Goal: Information Seeking & Learning: Learn about a topic

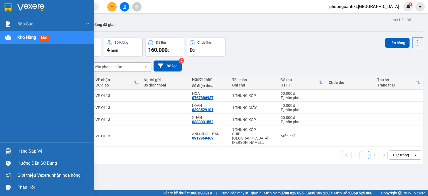
click at [28, 38] on span "Kho hàng" at bounding box center [26, 37] width 19 height 5
click at [48, 38] on span "mới" at bounding box center [44, 38] width 10 height 6
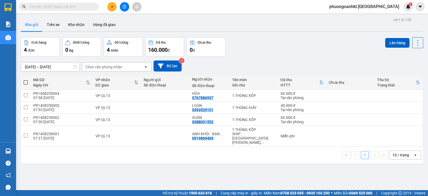
click at [117, 45] on div "Số lượng" at bounding box center [123, 42] width 33 height 5
click at [102, 25] on button "Hàng đã giao" at bounding box center [104, 24] width 31 height 13
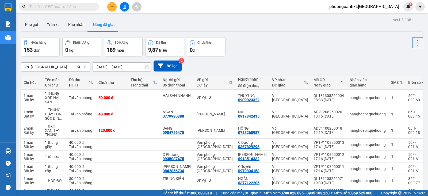
click at [147, 66] on icon at bounding box center [146, 67] width 3 height 4
click at [146, 68] on icon at bounding box center [147, 67] width 4 height 4
click at [70, 24] on button "Kho nhận" at bounding box center [76, 24] width 25 height 13
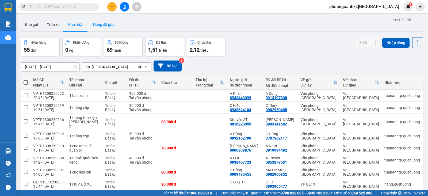
click at [112, 25] on button "Hàng đã giao" at bounding box center [104, 24] width 31 height 13
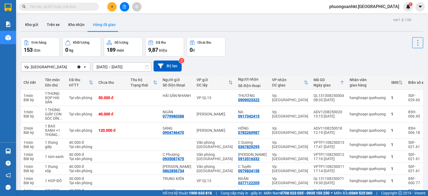
click at [84, 67] on icon "open" at bounding box center [85, 67] width 4 height 4
click at [78, 65] on icon "Clear value" at bounding box center [79, 67] width 4 height 4
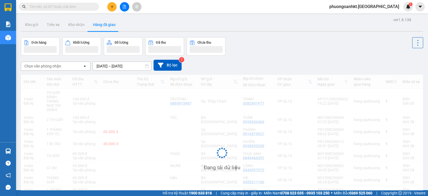
click at [84, 67] on icon "open" at bounding box center [85, 66] width 4 height 4
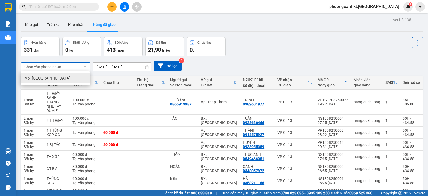
click at [258, 54] on div "Đơn hàng 331 đơn Khối lượng 0 kg Số lượng 413 món Đã thu 21,90 triệu Chưa thu 0…" at bounding box center [222, 46] width 402 height 19
click at [414, 42] on icon at bounding box center [417, 42] width 7 height 7
click at [394, 60] on li "Làm mới" at bounding box center [403, 57] width 40 height 10
click at [159, 45] on div "Đã thu" at bounding box center [164, 42] width 33 height 5
click at [159, 45] on button "Đã thu 21,90 triệu" at bounding box center [164, 46] width 39 height 19
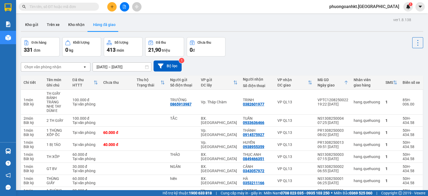
click at [159, 45] on button "Đã thu 21,90 triệu" at bounding box center [164, 46] width 39 height 19
click at [166, 48] on span "triệu" at bounding box center [166, 50] width 8 height 4
click at [167, 50] on span "triệu" at bounding box center [166, 50] width 8 height 4
click at [72, 25] on button "Kho nhận" at bounding box center [76, 24] width 25 height 13
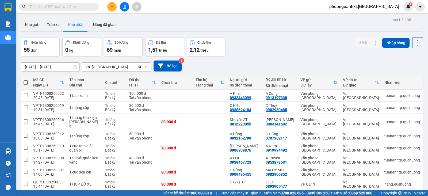
click at [141, 66] on icon "Clear value" at bounding box center [140, 67] width 4 height 4
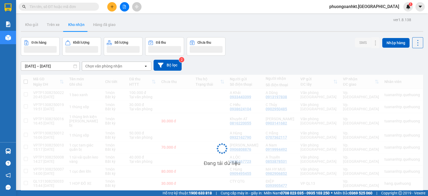
click at [144, 66] on icon "open" at bounding box center [146, 66] width 4 height 4
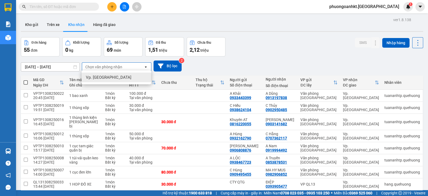
click at [104, 73] on div "Vp. [GEOGRAPHIC_DATA]" at bounding box center [117, 78] width 70 height 10
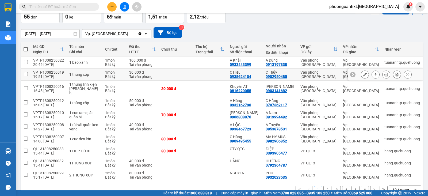
scroll to position [45, 0]
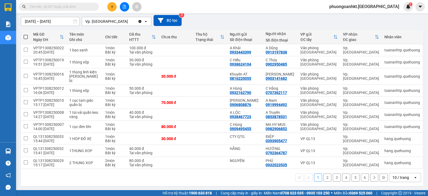
click at [413, 175] on div "open" at bounding box center [416, 177] width 7 height 9
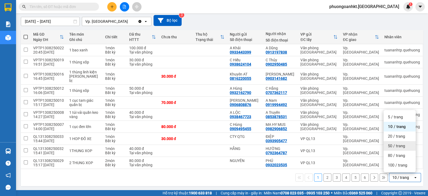
click at [400, 145] on span "50 / trang" at bounding box center [396, 145] width 17 height 5
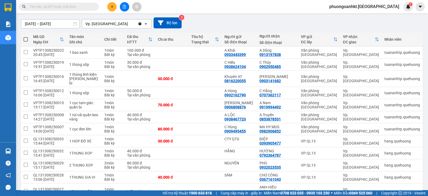
scroll to position [34, 0]
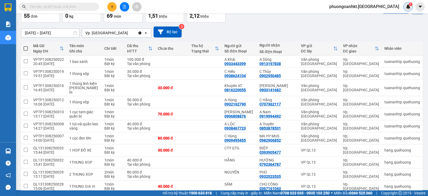
click at [407, 6] on img at bounding box center [408, 6] width 5 height 5
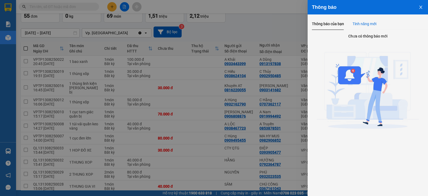
click at [364, 27] on div "Tính năng mới" at bounding box center [365, 24] width 24 height 12
click at [331, 26] on div "Thông báo của bạn" at bounding box center [328, 24] width 32 height 6
click at [271, 31] on div at bounding box center [214, 98] width 428 height 196
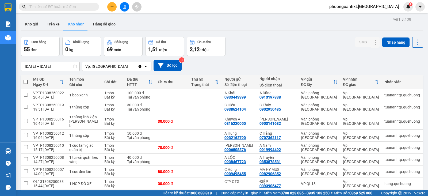
scroll to position [0, 0]
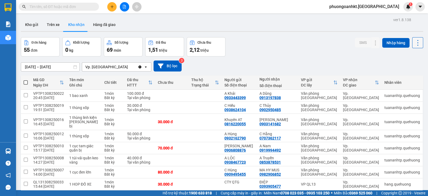
click at [414, 44] on icon at bounding box center [417, 42] width 7 height 7
click at [410, 56] on span "Xuất excel" at bounding box center [406, 56] width 17 height 5
click at [74, 66] on icon at bounding box center [75, 67] width 4 height 4
click at [76, 67] on icon at bounding box center [75, 67] width 4 height 4
click at [62, 69] on input "[DATE] – [DATE]" at bounding box center [50, 67] width 58 height 9
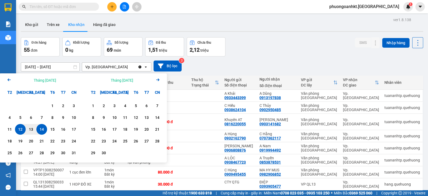
click at [23, 128] on div "12" at bounding box center [20, 129] width 7 height 6
click at [52, 66] on input "[DATE] – / /" at bounding box center [50, 67] width 58 height 9
type input "[DATE] – [DATE]"
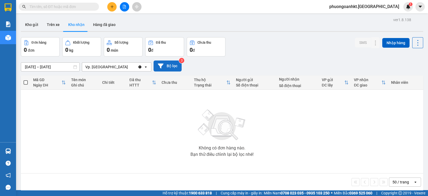
click at [164, 67] on button "Bộ lọc" at bounding box center [168, 65] width 28 height 11
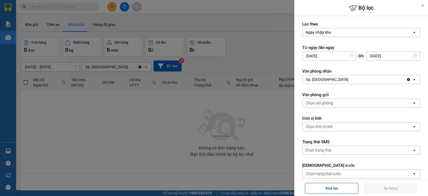
click at [256, 58] on div at bounding box center [214, 98] width 428 height 196
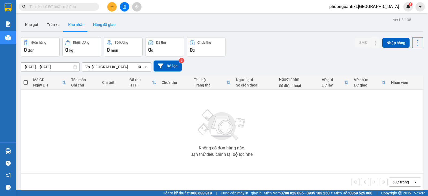
click at [96, 25] on button "Hàng đã giao" at bounding box center [104, 24] width 31 height 13
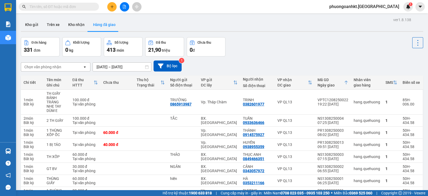
click at [52, 69] on div "Chọn văn phòng nhận" at bounding box center [42, 66] width 37 height 5
click at [58, 78] on div "Vp. [GEOGRAPHIC_DATA]" at bounding box center [56, 78] width 70 height 10
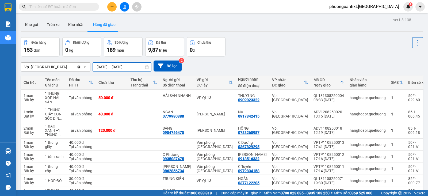
click at [112, 66] on input "[DATE] – [DATE]" at bounding box center [122, 67] width 58 height 9
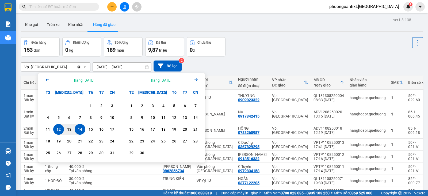
click at [60, 130] on div "12" at bounding box center [58, 129] width 7 height 6
click at [60, 129] on div "12" at bounding box center [58, 129] width 7 height 6
type input "[DATE] – [DATE]"
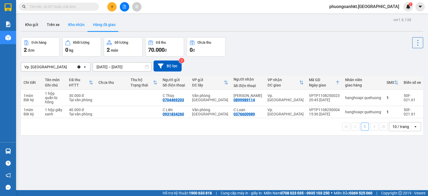
click at [71, 25] on button "Kho nhận" at bounding box center [76, 24] width 25 height 13
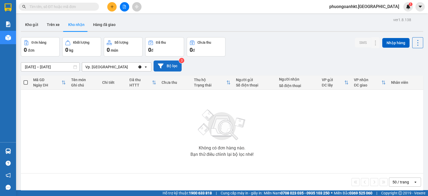
click at [163, 66] on icon at bounding box center [161, 66] width 6 height 6
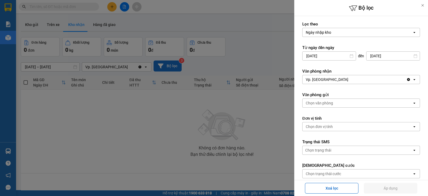
click at [138, 116] on div at bounding box center [214, 98] width 428 height 196
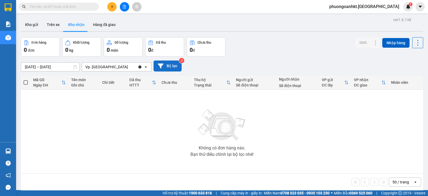
click at [56, 66] on input "[DATE] – [DATE]" at bounding box center [50, 67] width 58 height 9
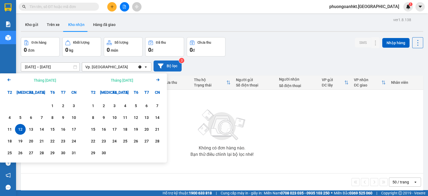
click at [23, 128] on div "12" at bounding box center [20, 129] width 7 height 6
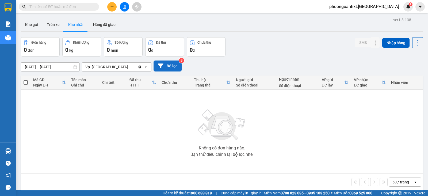
click at [168, 65] on button "Bộ lọc" at bounding box center [168, 65] width 28 height 11
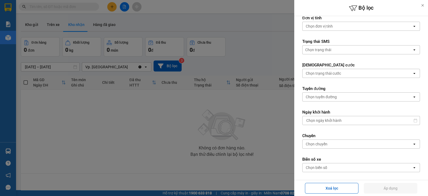
scroll to position [128, 0]
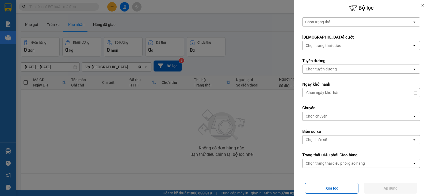
click at [214, 146] on div at bounding box center [214, 98] width 428 height 196
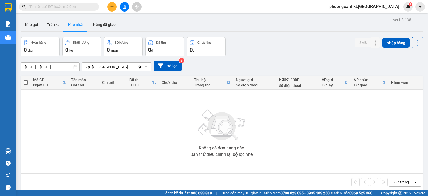
click at [162, 64] on icon at bounding box center [161, 65] width 6 height 5
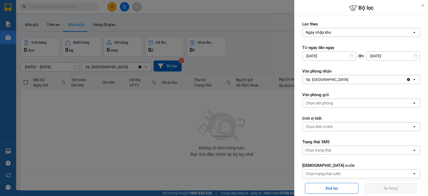
click at [155, 129] on div at bounding box center [214, 98] width 428 height 196
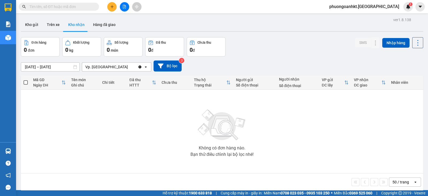
click at [62, 64] on input "[DATE] – [DATE]" at bounding box center [50, 67] width 58 height 9
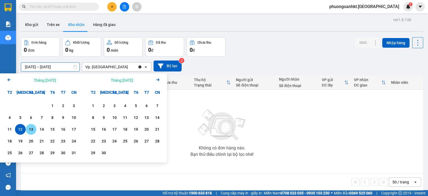
click at [33, 127] on div "13" at bounding box center [30, 129] width 7 height 6
click at [44, 130] on div "14" at bounding box center [41, 129] width 7 height 6
type input "[DATE] – [DATE]"
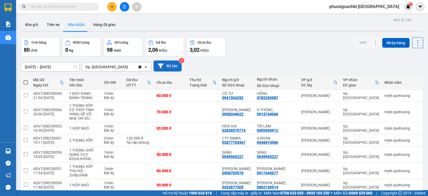
click at [171, 63] on button "Bộ lọc" at bounding box center [168, 65] width 28 height 11
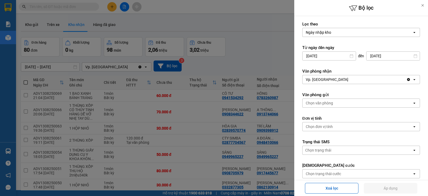
click at [232, 61] on div at bounding box center [214, 98] width 428 height 196
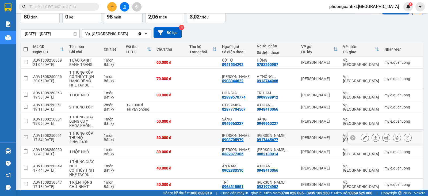
scroll to position [0, 0]
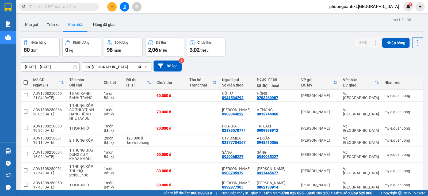
click at [295, 51] on div "Đơn hàng 80 đơn Khối lượng 0 kg Số lượng 98 món Đã thu 2,06 triệu Chưa thu 3,02…" at bounding box center [222, 46] width 402 height 19
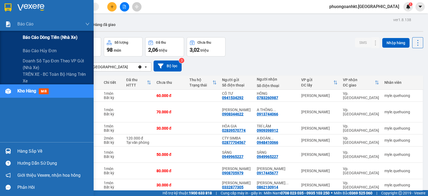
click at [40, 37] on span "Báo cáo dòng tiền (nhà xe)" at bounding box center [50, 37] width 55 height 7
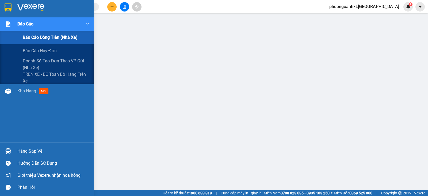
click at [11, 23] on div at bounding box center [7, 24] width 9 height 9
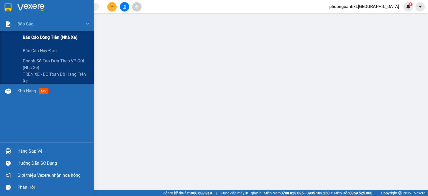
click at [55, 36] on span "Báo cáo dòng tiền (nhà xe)" at bounding box center [50, 37] width 55 height 7
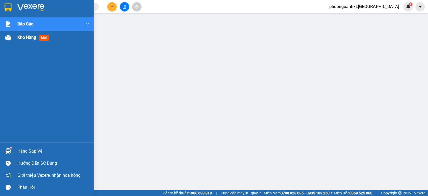
click at [30, 38] on span "Kho hàng" at bounding box center [26, 37] width 19 height 5
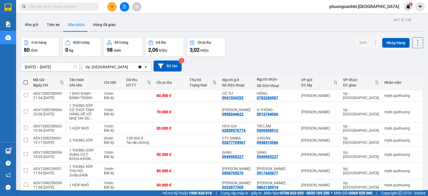
click at [294, 49] on div "Đơn hàng 80 đơn Khối lượng 0 kg Số lượng 98 món Đã thu 2,06 triệu Chưa thu 3,02…" at bounding box center [222, 46] width 402 height 19
click at [293, 45] on div "Đơn hàng 80 đơn Khối lượng 0 kg Số lượng 98 món Đã thu 2,06 triệu Chưa thu 3,02…" at bounding box center [222, 46] width 402 height 19
click at [76, 67] on icon at bounding box center [75, 67] width 4 height 4
click at [68, 68] on input "[DATE] – [DATE]" at bounding box center [50, 67] width 58 height 9
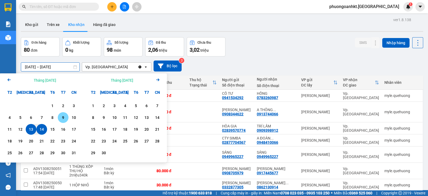
click at [70, 118] on div "10" at bounding box center [73, 117] width 11 height 11
click at [72, 116] on div "10" at bounding box center [73, 117] width 7 height 6
type input "[DATE] – [DATE]"
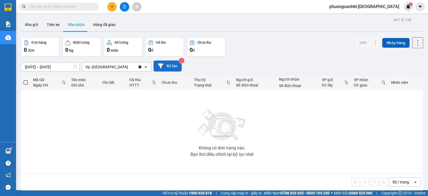
click at [168, 62] on button "Bộ lọc" at bounding box center [168, 65] width 28 height 11
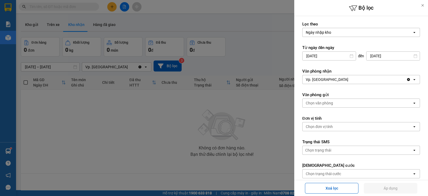
click at [230, 60] on div at bounding box center [214, 98] width 428 height 196
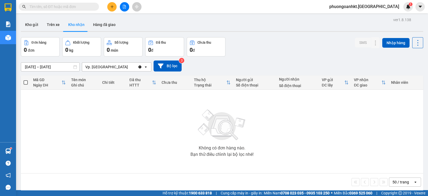
click at [139, 67] on icon "Clear value" at bounding box center [140, 66] width 3 height 3
click at [101, 25] on button "Hàng đã giao" at bounding box center [104, 24] width 31 height 13
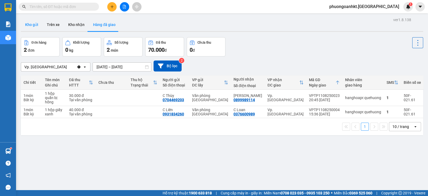
click at [35, 25] on button "Kho gửi" at bounding box center [32, 24] width 22 height 13
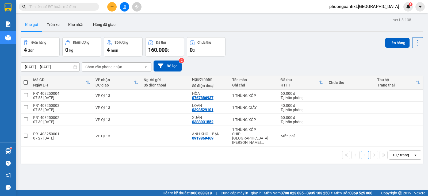
click at [75, 66] on icon at bounding box center [75, 67] width 4 height 4
click at [76, 67] on icon at bounding box center [75, 67] width 4 height 4
click at [76, 68] on icon at bounding box center [75, 67] width 4 height 4
click at [57, 65] on input "[DATE] – [DATE]" at bounding box center [50, 67] width 58 height 9
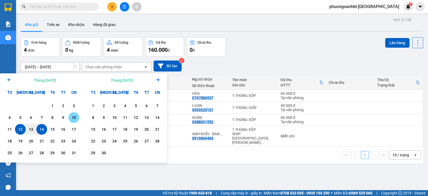
click at [73, 116] on div "10" at bounding box center [73, 117] width 7 height 6
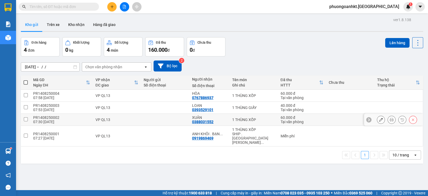
type input "[DATE] – [DATE]"
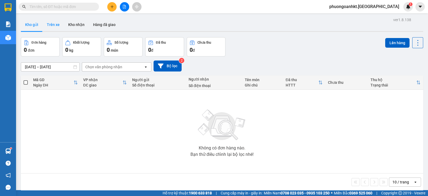
click at [53, 26] on button "Trên xe" at bounding box center [53, 24] width 21 height 13
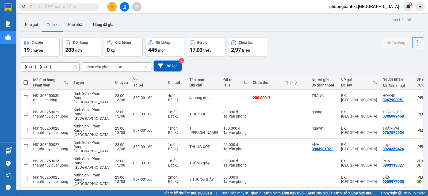
click at [63, 66] on input "[DATE] – [DATE]" at bounding box center [50, 67] width 58 height 9
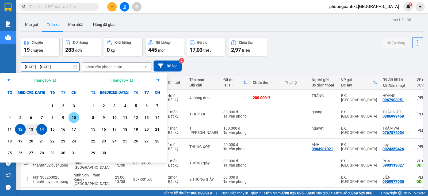
click at [76, 117] on div "10" at bounding box center [73, 117] width 7 height 6
type input "[DATE] – [DATE]"
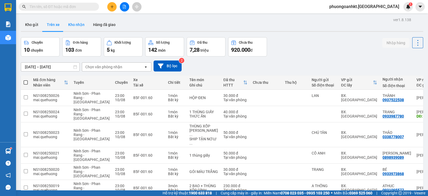
click at [76, 23] on button "Kho nhận" at bounding box center [76, 24] width 25 height 13
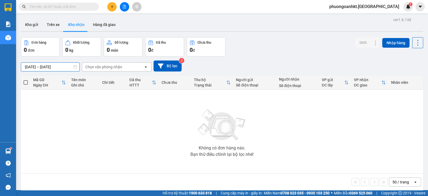
click at [51, 66] on input "[DATE] – [DATE]" at bounding box center [50, 67] width 58 height 9
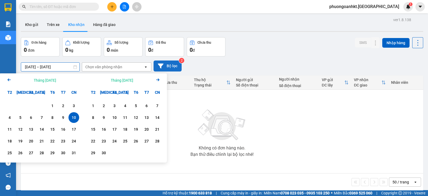
click at [163, 67] on button "Bộ lọc" at bounding box center [168, 65] width 28 height 11
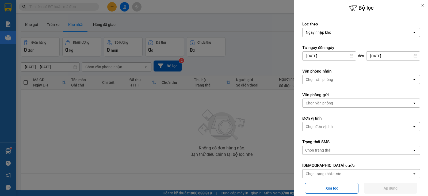
click at [251, 59] on div at bounding box center [214, 98] width 428 height 196
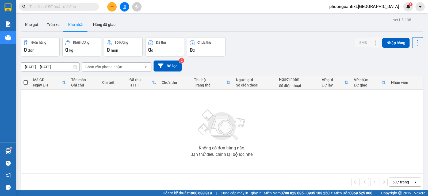
click at [80, 109] on div "Không có đơn hàng nào. Bạn thử điều chỉnh lại bộ lọc nhé!" at bounding box center [222, 131] width 397 height 80
click at [78, 109] on div "Không có đơn hàng nào. Bạn thử điều chỉnh lại bộ lọc nhé!" at bounding box center [222, 131] width 397 height 80
click at [57, 22] on button "Trên xe" at bounding box center [53, 24] width 21 height 13
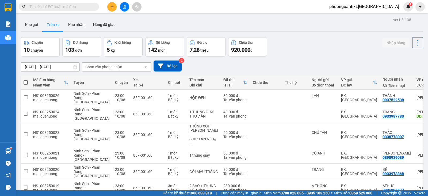
click at [146, 68] on icon "open" at bounding box center [146, 67] width 4 height 4
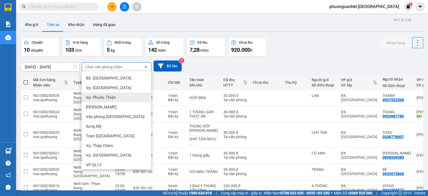
click at [287, 51] on div "Chuyến 10 chuyến Đơn hàng 103 đơn Khối lượng 5 kg Số lượng 142 món Đã thu 7,28 …" at bounding box center [222, 46] width 402 height 19
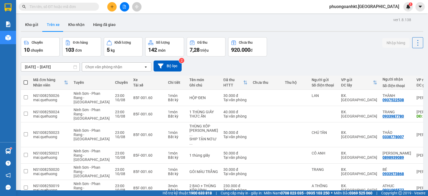
click at [148, 67] on icon "open" at bounding box center [146, 67] width 4 height 4
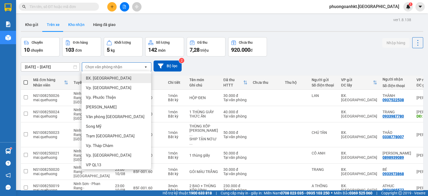
click at [83, 23] on button "Kho nhận" at bounding box center [76, 24] width 25 height 13
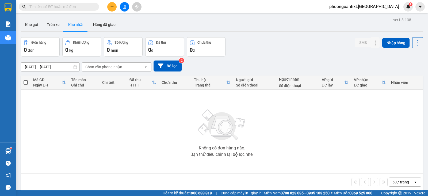
click at [147, 66] on icon "open" at bounding box center [146, 67] width 4 height 4
click at [130, 77] on div "Vp. [GEOGRAPHIC_DATA]" at bounding box center [117, 78] width 70 height 10
click at [100, 25] on button "Hàng đã giao" at bounding box center [104, 24] width 31 height 13
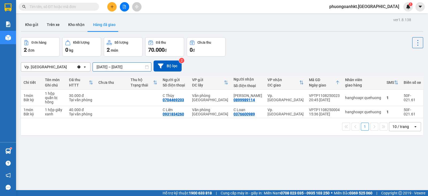
click at [119, 65] on input "[DATE] – [DATE]" at bounding box center [122, 67] width 58 height 9
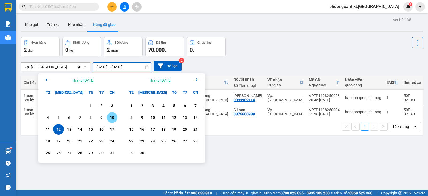
click at [110, 117] on div "10" at bounding box center [111, 117] width 7 height 6
click at [111, 119] on div "10" at bounding box center [111, 117] width 7 height 6
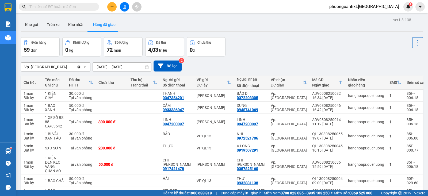
click at [118, 67] on input "[DATE] – [DATE]" at bounding box center [122, 67] width 58 height 9
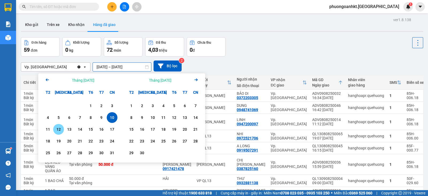
click at [62, 130] on div "12" at bounding box center [58, 129] width 7 height 6
type input "[DATE] – [DATE]"
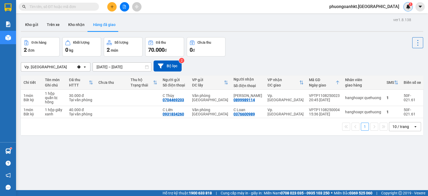
click at [412, 7] on div "1" at bounding box center [407, 6] width 9 height 9
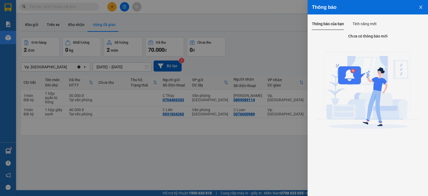
click at [267, 30] on div at bounding box center [214, 98] width 428 height 196
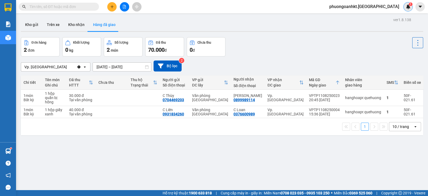
click at [409, 6] on img at bounding box center [408, 6] width 5 height 5
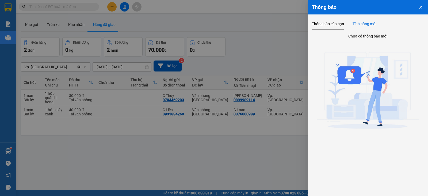
click at [372, 24] on div "Tính năng mới" at bounding box center [365, 24] width 24 height 6
click at [316, 23] on div "Thông báo của bạn" at bounding box center [328, 24] width 32 height 6
click at [420, 8] on icon "close" at bounding box center [421, 7] width 4 height 4
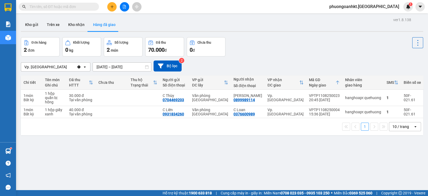
click at [265, 45] on div "Đơn hàng 2 đơn Khối lượng 0 kg Số lượng 2 món Đã thu 70.000 đ Chưa thu 0 đ" at bounding box center [222, 46] width 402 height 19
click at [97, 140] on div "ver 1.8.138 Kho gửi Trên xe Kho nhận Hàng đã giao Đơn hàng 2 đơn Khối lượng 0 k…" at bounding box center [222, 114] width 407 height 196
click at [126, 5] on icon "file-add" at bounding box center [125, 7] width 4 height 4
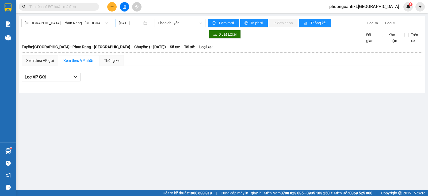
click at [143, 21] on div "[DATE]" at bounding box center [133, 23] width 29 height 6
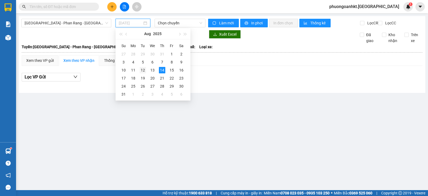
click at [143, 70] on div "12" at bounding box center [143, 70] width 6 height 6
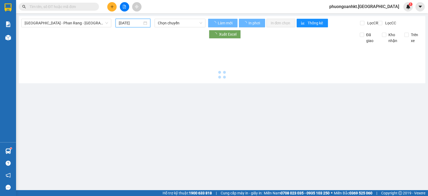
type input "[DATE]"
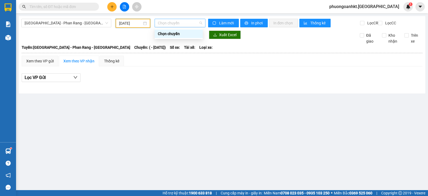
click at [200, 24] on span "Chọn chuyến" at bounding box center [180, 23] width 44 height 8
click at [199, 33] on div "Chọn chuyến" at bounding box center [179, 34] width 42 height 6
click at [201, 24] on span "Chọn chuyến" at bounding box center [180, 23] width 44 height 8
click at [197, 33] on div "Chọn chuyến" at bounding box center [179, 34] width 42 height 6
click at [106, 23] on span "[GEOGRAPHIC_DATA] - Phan Rang - [GEOGRAPHIC_DATA]" at bounding box center [66, 23] width 83 height 8
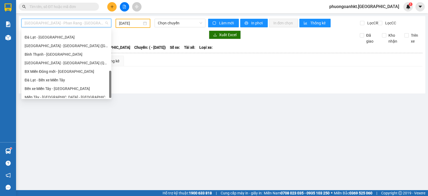
scroll to position [146, 0]
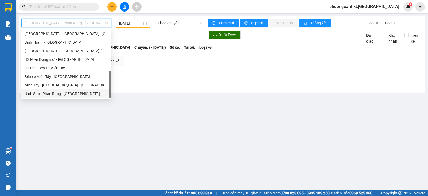
click at [67, 93] on div "Ninh Sơn - Phan Rang - [GEOGRAPHIC_DATA]" at bounding box center [66, 94] width 83 height 6
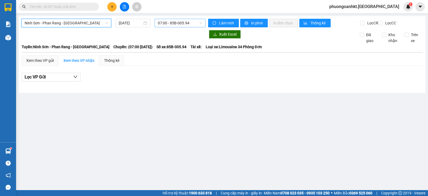
click at [202, 22] on div "07:00 - 85B-005.94" at bounding box center [180, 23] width 51 height 9
click at [137, 19] on div "[DATE]" at bounding box center [133, 23] width 35 height 9
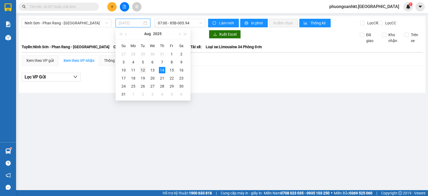
click at [142, 70] on div "12" at bounding box center [143, 70] width 6 height 6
type input "[DATE]"
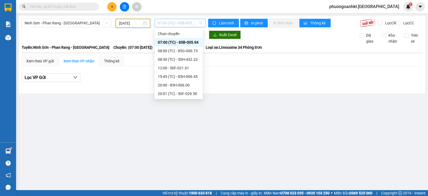
click at [195, 23] on span "07:00 (TC) - 85B-005.94" at bounding box center [180, 23] width 44 height 8
click at [181, 52] on div "08:00 (TC) - 85G-000.73" at bounding box center [179, 51] width 42 height 6
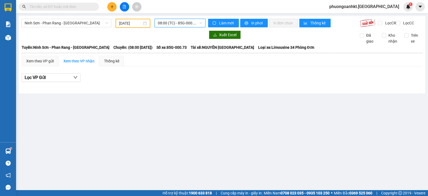
click at [201, 22] on span "08:00 (TC) - 85G-000.73" at bounding box center [180, 23] width 44 height 8
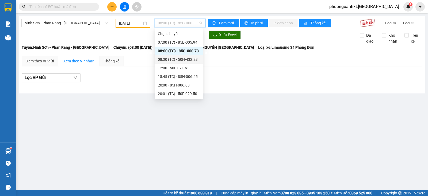
click at [182, 58] on div "08:30 (TC) - 50H-432.23" at bounding box center [179, 59] width 42 height 6
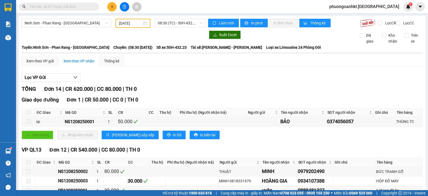
click at [199, 81] on div "Lọc VP Gửi" at bounding box center [222, 77] width 401 height 9
click at [48, 64] on div "Xem theo VP gửi" at bounding box center [40, 61] width 28 height 6
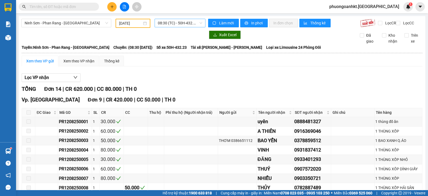
click at [199, 23] on span "08:30 (TC) - 50H-432.23" at bounding box center [180, 23] width 44 height 8
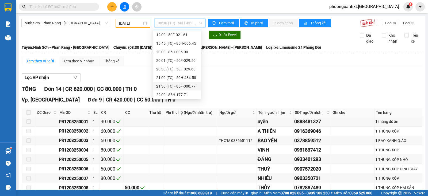
scroll to position [51, 0]
click at [174, 66] on div "21:30 (TC) - 85F-000.77" at bounding box center [177, 68] width 42 height 6
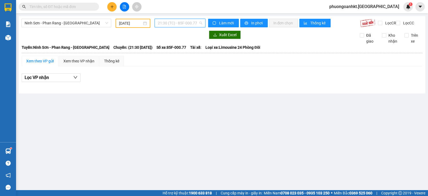
click at [200, 22] on span "21:30 (TC) - 85F-000.77" at bounding box center [180, 23] width 44 height 8
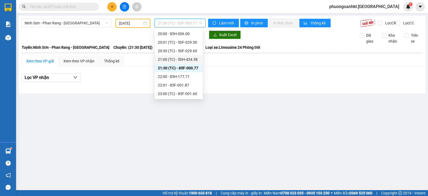
click at [177, 58] on div "21:00 (TC) - 50H-434.58" at bounding box center [179, 59] width 42 height 6
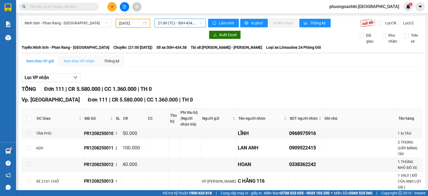
click at [96, 65] on div "Xem theo VP nhận" at bounding box center [79, 61] width 40 height 11
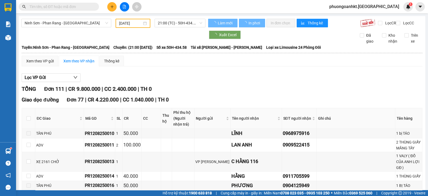
click at [75, 64] on div "Xem theo VP nhận" at bounding box center [78, 61] width 31 height 6
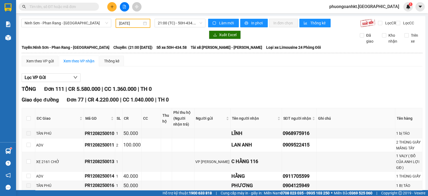
click at [90, 63] on div "Xem theo VP nhận" at bounding box center [78, 61] width 31 height 6
click at [192, 25] on span "21:00 (TC) - 50H-434.58" at bounding box center [180, 23] width 44 height 8
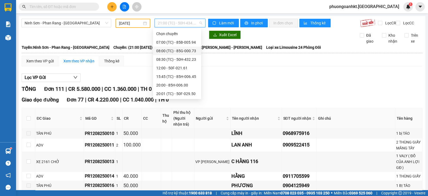
click at [92, 64] on div "Xem theo VP nhận" at bounding box center [78, 61] width 31 height 6
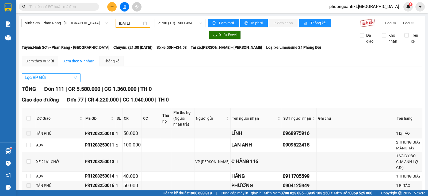
click at [77, 79] on icon "down" at bounding box center [75, 77] width 4 height 4
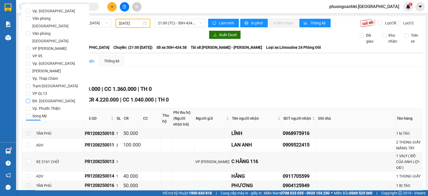
click at [37, 97] on span "BX. [GEOGRAPHIC_DATA]" at bounding box center [53, 100] width 47 height 7
click at [30, 99] on input "BX. [GEOGRAPHIC_DATA]" at bounding box center [28, 101] width 4 height 4
click at [28, 99] on input "BX. [GEOGRAPHIC_DATA]" at bounding box center [28, 101] width 4 height 4
checkbox input "true"
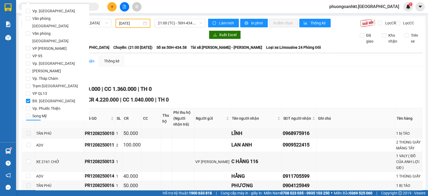
click at [33, 121] on span "Lọc" at bounding box center [33, 124] width 6 height 6
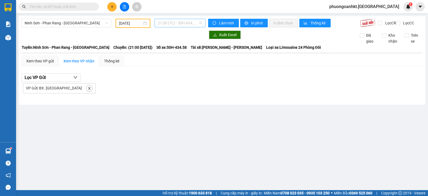
click at [194, 21] on span "21:00 (TC) - 50H-434.58" at bounding box center [180, 23] width 44 height 8
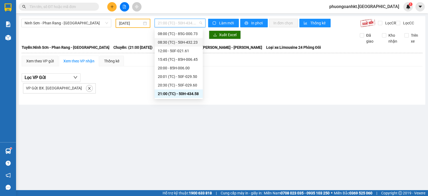
click at [185, 45] on div "08:30 (TC) - 50H-432.23" at bounding box center [179, 42] width 42 height 6
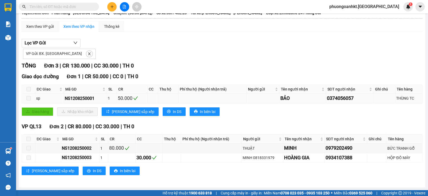
scroll to position [4, 0]
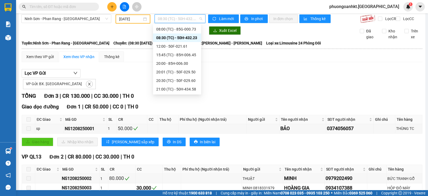
click at [199, 19] on span "08:30 (TC) - 50H-432.23" at bounding box center [180, 19] width 44 height 8
click at [179, 74] on div "20:01 (TC) - 50F-029.50" at bounding box center [177, 72] width 42 height 6
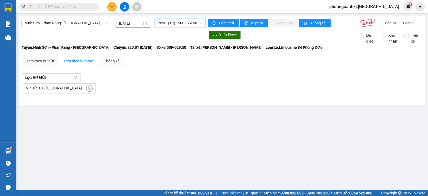
click at [87, 90] on icon "close" at bounding box center [89, 88] width 4 height 4
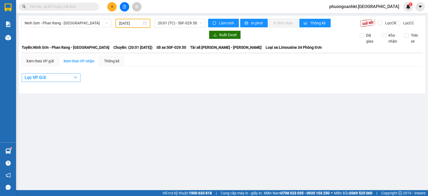
click at [75, 79] on span "button" at bounding box center [75, 77] width 4 height 7
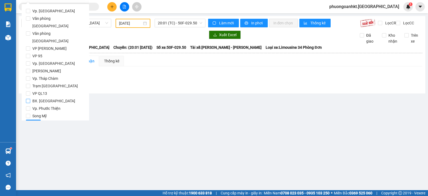
click at [41, 97] on span "BX. [GEOGRAPHIC_DATA]" at bounding box center [53, 100] width 47 height 7
click at [30, 99] on input "BX. [GEOGRAPHIC_DATA]" at bounding box center [28, 101] width 4 height 4
checkbox input "true"
drag, startPoint x: 35, startPoint y: 107, endPoint x: 52, endPoint y: 107, distance: 17.1
click at [35, 121] on span "Lọc" at bounding box center [33, 124] width 6 height 6
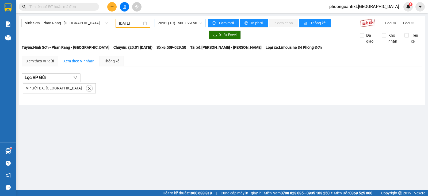
click at [196, 21] on span "20:01 (TC) - 50F-029.50" at bounding box center [180, 23] width 44 height 8
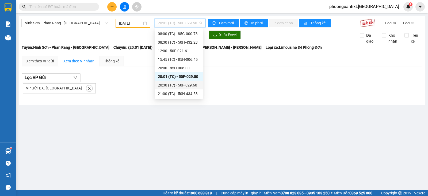
click at [176, 83] on div "20:30 (TC) - 50F-029.60" at bounding box center [179, 85] width 42 height 6
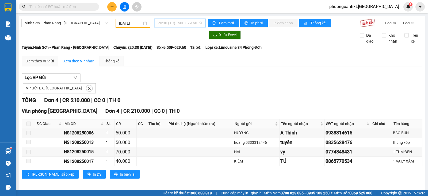
click at [195, 22] on span "20:30 (TC) - 50F-029.60" at bounding box center [180, 23] width 44 height 8
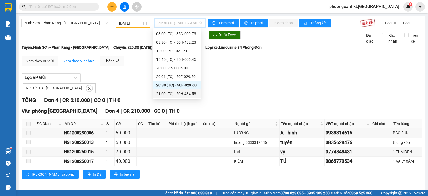
scroll to position [51, 0]
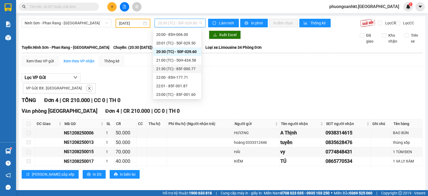
click at [186, 70] on div "21:30 (TC) - 85F-000.77" at bounding box center [177, 69] width 42 height 6
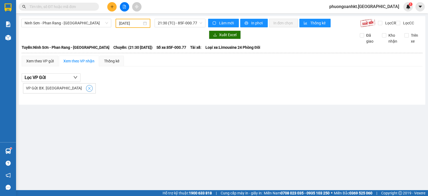
click at [87, 90] on icon "close" at bounding box center [89, 88] width 4 height 4
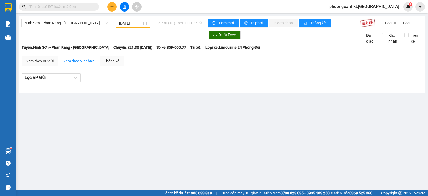
click at [200, 24] on span "21:30 (TC) - 85F-000.77" at bounding box center [180, 23] width 44 height 8
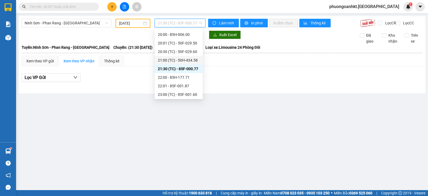
click at [186, 60] on div "21:00 (TC) - 50H-434.58" at bounding box center [179, 60] width 42 height 6
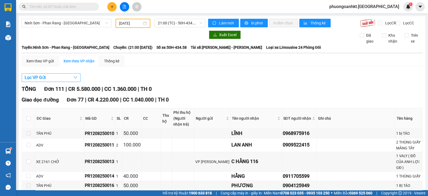
click at [75, 79] on icon "down" at bounding box center [75, 77] width 4 height 4
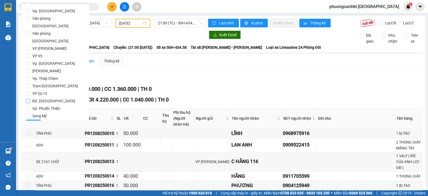
click at [35, 97] on span "BX. [GEOGRAPHIC_DATA]" at bounding box center [53, 100] width 47 height 7
click at [30, 99] on input "BX. [GEOGRAPHIC_DATA]" at bounding box center [28, 101] width 4 height 4
checkbox input "true"
click at [35, 121] on span "Lọc" at bounding box center [33, 124] width 6 height 6
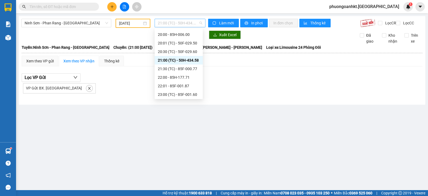
click at [195, 25] on span "21:00 (TC) - 50H-434.58" at bounding box center [180, 23] width 44 height 8
click at [178, 66] on div "21:30 (TC) - 85F-000.77" at bounding box center [179, 69] width 42 height 6
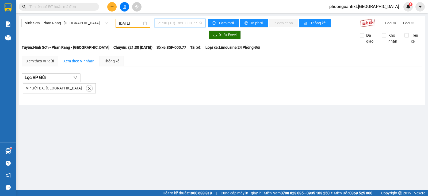
click at [197, 23] on span "21:30 (TC) - 85F-000.77" at bounding box center [180, 23] width 44 height 8
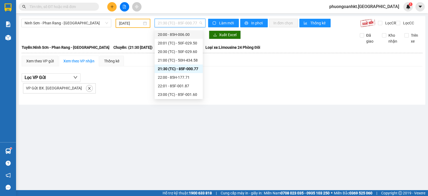
click at [177, 35] on div "20:00 - 85H-006.00" at bounding box center [179, 35] width 42 height 6
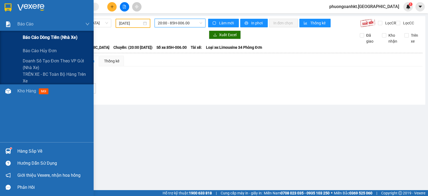
click at [60, 41] on span "Báo cáo dòng tiền (nhà xe)" at bounding box center [50, 37] width 55 height 7
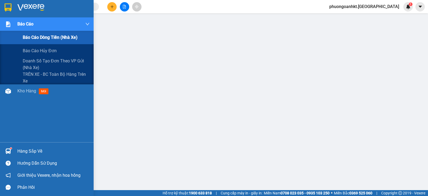
click at [37, 25] on div "Báo cáo" at bounding box center [53, 23] width 72 height 13
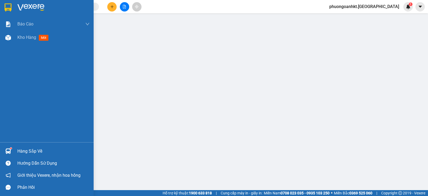
click at [39, 114] on div "Báo cáo Báo cáo dòng tiền (nhà xe) Báo cáo hủy đơn Doanh số tạo đơn theo VP gửi…" at bounding box center [47, 79] width 94 height 125
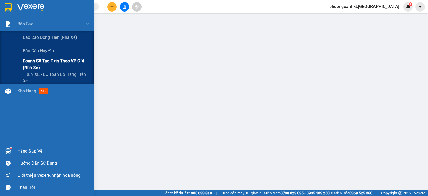
click at [45, 63] on span "Doanh số tạo đơn theo VP gửi (nhà xe)" at bounding box center [56, 64] width 67 height 13
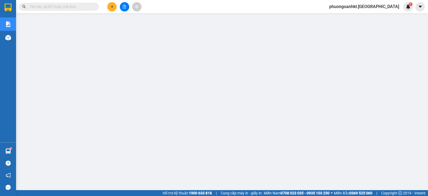
click at [206, 3] on div "Kết quả tìm kiếm ( 0 ) Bộ lọc No Data phuongoanhkt.quehuong 1" at bounding box center [214, 6] width 428 height 13
click at [126, 5] on icon "file-add" at bounding box center [125, 7] width 4 height 4
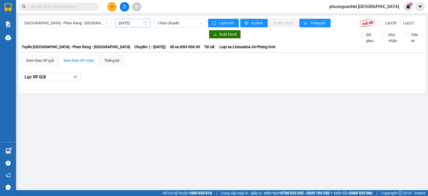
click at [142, 21] on input "[DATE]" at bounding box center [131, 23] width 24 height 6
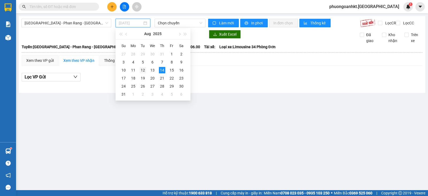
click at [140, 71] on div "12" at bounding box center [143, 70] width 6 height 6
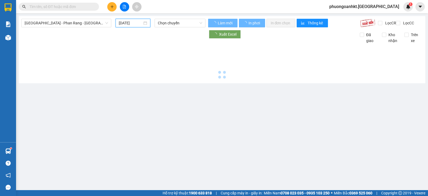
type input "[DATE]"
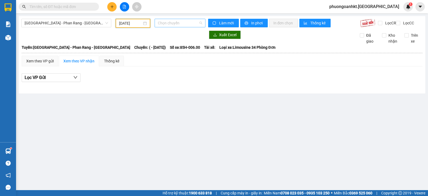
click at [170, 25] on span "Chọn chuyến" at bounding box center [180, 23] width 44 height 8
click at [142, 39] on div at bounding box center [113, 35] width 184 height 9
click at [172, 22] on span "Chọn chuyến" at bounding box center [180, 23] width 44 height 8
click at [74, 20] on span "[GEOGRAPHIC_DATA] - Phan Rang - [GEOGRAPHIC_DATA]" at bounding box center [66, 23] width 83 height 8
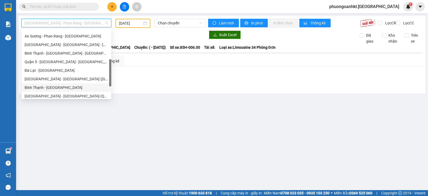
scroll to position [146, 0]
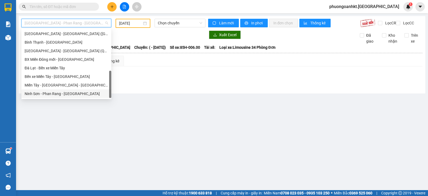
click at [61, 91] on div "Ninh Sơn - Phan Rang - [GEOGRAPHIC_DATA]" at bounding box center [66, 94] width 83 height 6
type input "[DATE]"
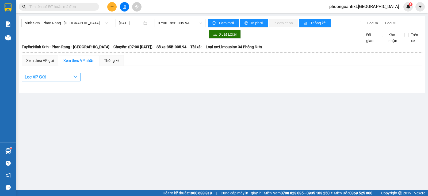
click at [68, 81] on button "Lọc VP Gửi" at bounding box center [51, 77] width 59 height 9
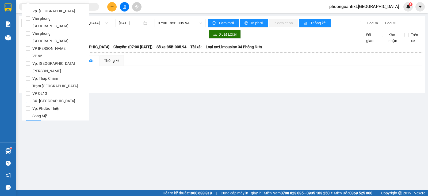
click at [47, 97] on span "BX. [GEOGRAPHIC_DATA]" at bounding box center [53, 100] width 47 height 7
click at [30, 99] on input "BX. [GEOGRAPHIC_DATA]" at bounding box center [28, 101] width 4 height 4
checkbox input "true"
click at [32, 121] on span "Lọc" at bounding box center [33, 124] width 6 height 6
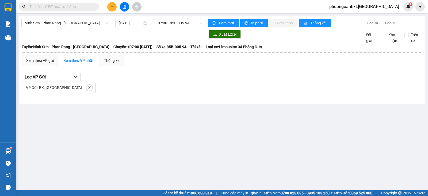
click at [128, 25] on input "[DATE]" at bounding box center [131, 23] width 24 height 6
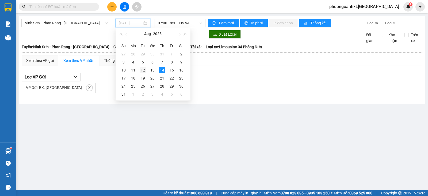
click at [142, 70] on div "12" at bounding box center [143, 70] width 6 height 6
type input "[DATE]"
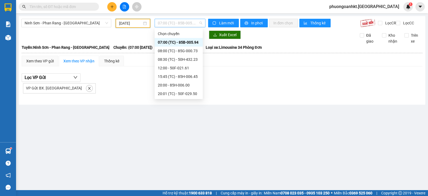
click at [178, 23] on span "07:00 (TC) - 85B-005.94" at bounding box center [180, 23] width 44 height 8
click at [173, 48] on div "08:00 (TC) - 85G-000.73" at bounding box center [179, 51] width 42 height 6
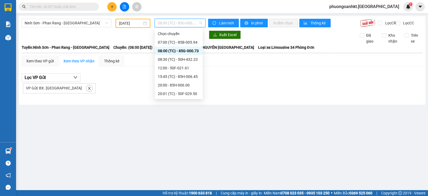
click at [174, 24] on span "08:00 (TC) - 85G-000.73" at bounding box center [180, 23] width 44 height 8
click at [172, 57] on div "08:30 (TC) - 50H-432.23" at bounding box center [179, 59] width 42 height 6
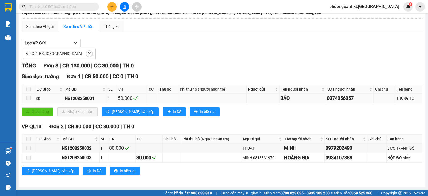
scroll to position [4, 0]
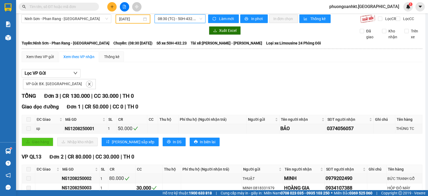
click at [199, 19] on span "08:30 (TC) - 50H-432.23" at bounding box center [180, 19] width 44 height 8
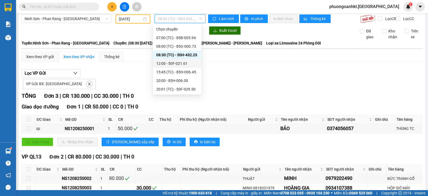
click at [176, 62] on div "12:00 - 50F-021.61" at bounding box center [177, 63] width 42 height 6
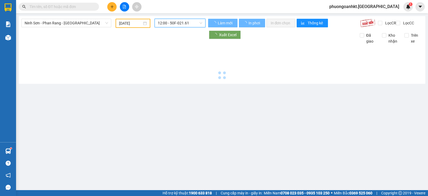
scroll to position [0, 0]
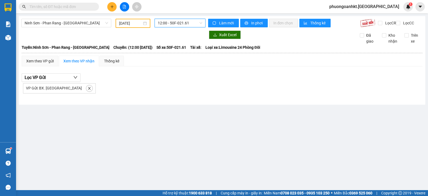
click at [199, 21] on span "12:00 - 50F-021.61" at bounding box center [180, 23] width 44 height 8
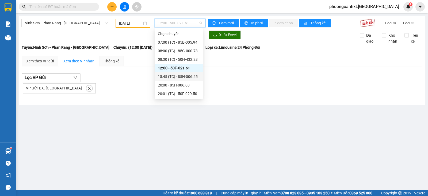
click at [177, 76] on div "15:45 (TC) - 85H-006.45" at bounding box center [179, 77] width 42 height 6
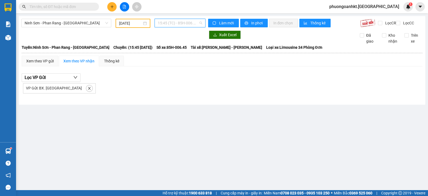
click at [197, 21] on span "15:45 (TC) - 85H-006.45" at bounding box center [180, 23] width 44 height 8
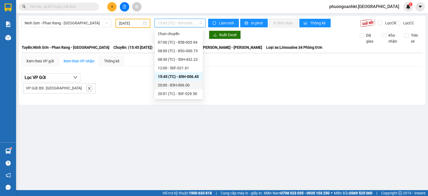
click at [183, 84] on div "20:00 - 85H-006.00" at bounding box center [179, 85] width 42 height 6
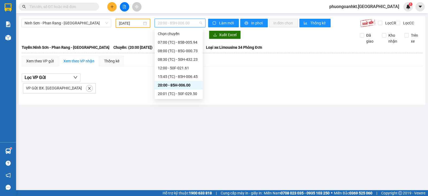
click at [201, 24] on span "20:00 - 85H-006.00" at bounding box center [180, 23] width 44 height 8
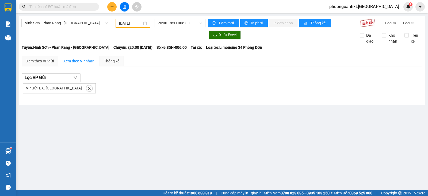
click at [130, 90] on div "VP Gửi: BX. [GEOGRAPHIC_DATA]" at bounding box center [222, 88] width 401 height 12
click at [202, 21] on span "20:00 - 85H-006.00" at bounding box center [180, 23] width 44 height 8
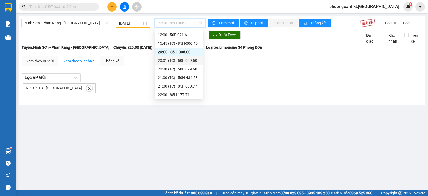
click at [190, 63] on div "20:01 (TC) - 50F-029.50" at bounding box center [179, 61] width 42 height 6
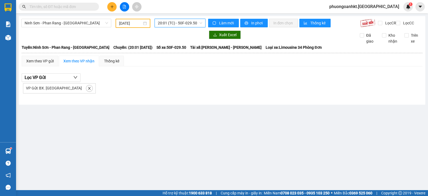
click at [199, 21] on span "20:01 (TC) - 50F-029.50" at bounding box center [180, 23] width 44 height 8
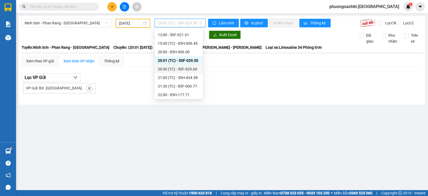
click at [178, 70] on div "20:30 (TC) - 50F-029.60" at bounding box center [179, 69] width 42 height 6
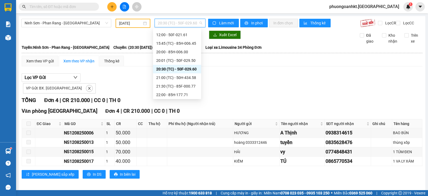
click at [193, 24] on span "20:30 (TC) - 50F-029.60" at bounding box center [180, 23] width 44 height 8
click at [175, 80] on div "21:00 (TC) - 50H-434.58" at bounding box center [177, 78] width 42 height 6
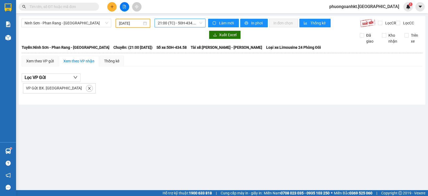
click at [193, 24] on span "21:00 (TC) - 50H-434.58" at bounding box center [180, 23] width 44 height 8
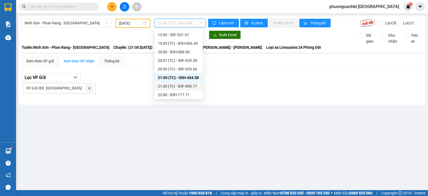
click at [182, 85] on div "21:30 (TC) - 85F-000.77" at bounding box center [179, 86] width 42 height 6
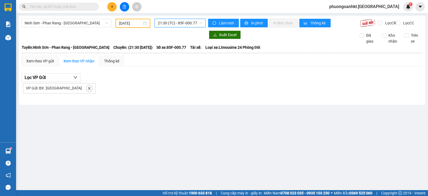
click at [201, 23] on span "21:30 (TC) - 85F-000.77" at bounding box center [180, 23] width 44 height 8
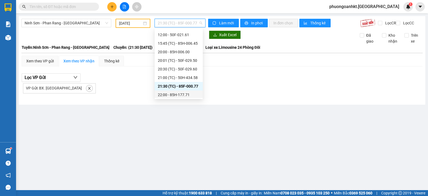
click at [181, 93] on div "22:00 - 85H-177.71" at bounding box center [179, 95] width 42 height 6
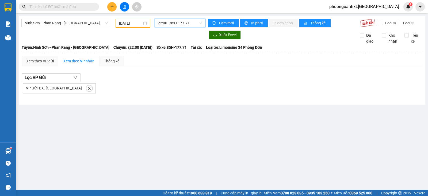
scroll to position [34, 0]
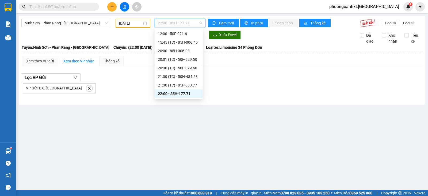
click at [200, 22] on span "22:00 - 85H-177.71" at bounding box center [180, 23] width 44 height 8
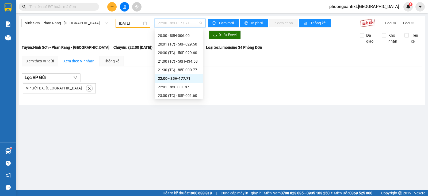
scroll to position [51, 0]
click at [171, 83] on div "22:01 - 85F-001.87" at bounding box center [179, 85] width 42 height 6
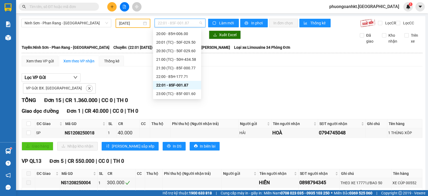
click at [198, 23] on span "22:01 - 85F-001.87" at bounding box center [180, 23] width 44 height 8
click at [171, 93] on div "23:00 (TC) - 85F-001.60" at bounding box center [177, 94] width 42 height 6
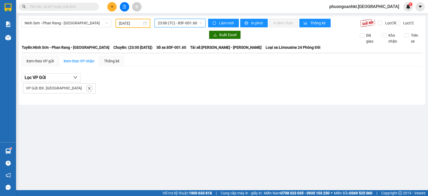
click at [197, 21] on span "23:00 (TC) - 85F-001.60" at bounding box center [180, 23] width 44 height 8
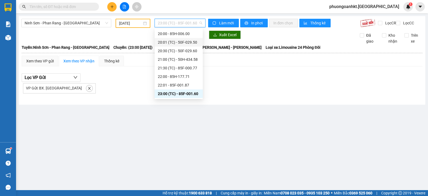
click at [184, 42] on div "20:01 (TC) - 50F-029.50" at bounding box center [179, 42] width 42 height 6
click at [196, 25] on span "20:01 (TC) - 50F-029.50" at bounding box center [180, 23] width 44 height 8
click at [169, 50] on div "20:30 (TC) - 50F-029.60" at bounding box center [179, 51] width 42 height 6
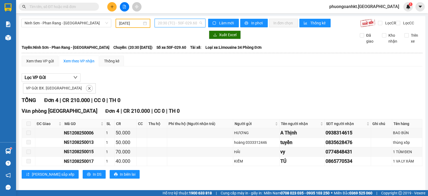
click at [170, 22] on span "20:30 (TC) - 50F-029.60" at bounding box center [180, 23] width 44 height 8
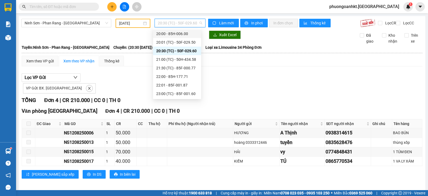
click at [128, 38] on div at bounding box center [113, 35] width 184 height 9
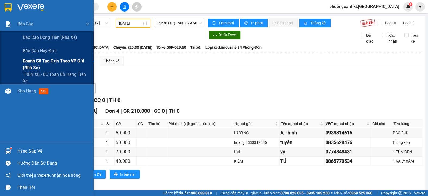
click at [49, 61] on span "Doanh số tạo đơn theo VP gửi (nhà xe)" at bounding box center [56, 64] width 67 height 13
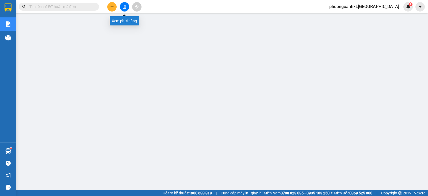
click at [125, 5] on icon "file-add" at bounding box center [125, 7] width 4 height 4
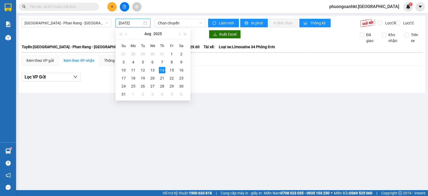
click at [132, 20] on input "[DATE]" at bounding box center [131, 23] width 24 height 6
click at [145, 71] on div "12" at bounding box center [143, 70] width 6 height 6
type input "[DATE]"
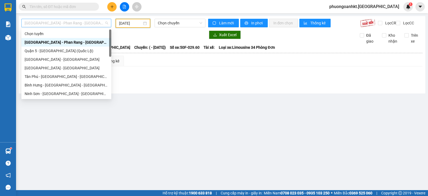
click at [98, 21] on span "[GEOGRAPHIC_DATA] - Phan Rang - [GEOGRAPHIC_DATA]" at bounding box center [66, 23] width 83 height 8
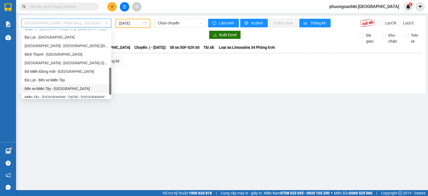
scroll to position [146, 0]
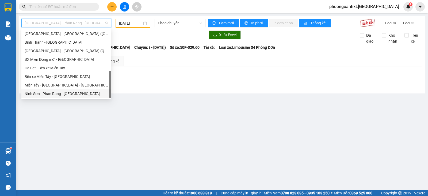
click at [53, 94] on div "Ninh Sơn - Phan Rang - [GEOGRAPHIC_DATA]" at bounding box center [66, 94] width 83 height 6
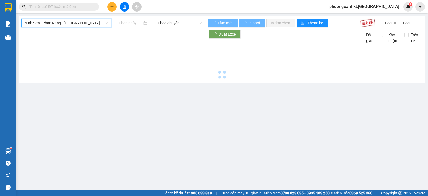
type input "[DATE]"
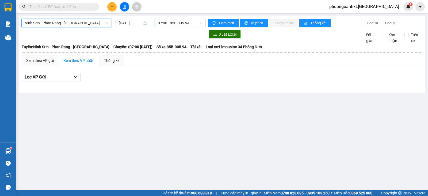
click at [181, 22] on span "07:00 - 85B-005.94" at bounding box center [180, 23] width 44 height 8
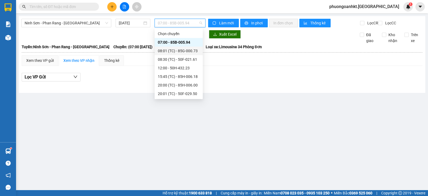
click at [173, 51] on div "08:01 (TC) - 85G-000.73" at bounding box center [179, 51] width 42 height 6
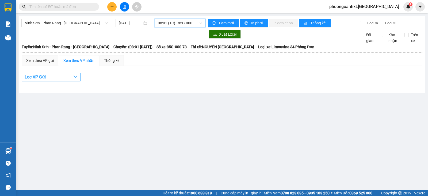
click at [56, 81] on button "Lọc VP Gửi" at bounding box center [51, 77] width 59 height 9
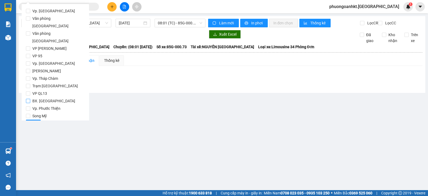
click at [44, 97] on span "BX. [GEOGRAPHIC_DATA]" at bounding box center [53, 100] width 47 height 7
click at [30, 99] on input "BX. [GEOGRAPHIC_DATA]" at bounding box center [28, 101] width 4 height 4
checkbox input "true"
click at [222, 79] on div "Lọc VP Gửi" at bounding box center [222, 77] width 401 height 9
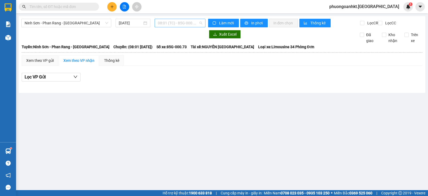
click at [163, 22] on span "08:01 (TC) - 85G-000.73" at bounding box center [180, 23] width 44 height 8
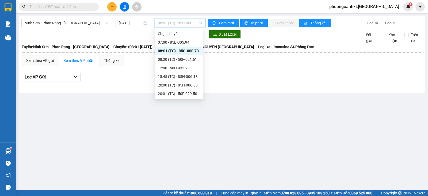
click at [169, 51] on div "08:01 (TC) - 85G-000.73" at bounding box center [179, 51] width 42 height 6
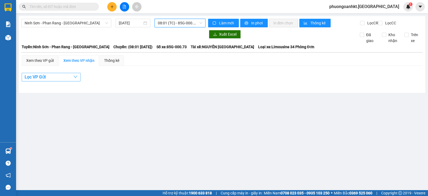
click at [75, 79] on icon "down" at bounding box center [75, 77] width 4 height 4
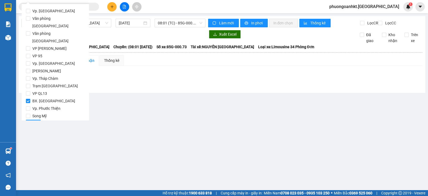
click at [29, 120] on button "Lọc" at bounding box center [33, 124] width 15 height 9
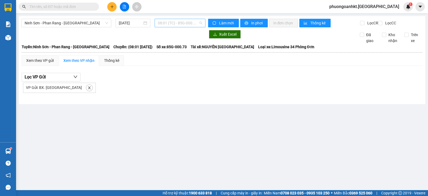
click at [179, 20] on span "08:01 (TC) - 85G-000.73" at bounding box center [180, 23] width 44 height 8
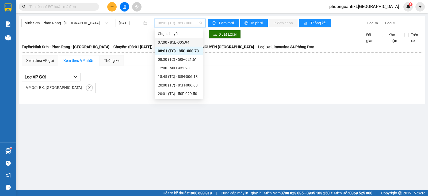
click at [174, 43] on div "07:00 - 85B-005.94" at bounding box center [179, 42] width 42 height 6
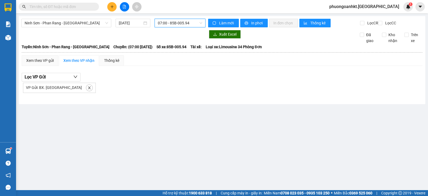
click at [196, 24] on span "07:00 - 85B-005.94" at bounding box center [180, 23] width 44 height 8
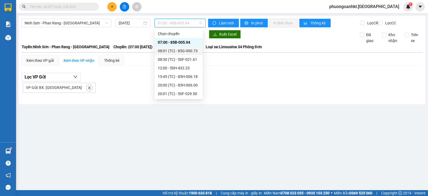
click at [184, 52] on div "08:01 (TC) - 85G-000.73" at bounding box center [179, 51] width 42 height 6
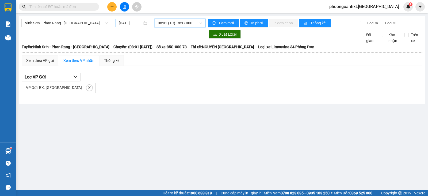
click at [136, 23] on input "[DATE]" at bounding box center [131, 23] width 24 height 6
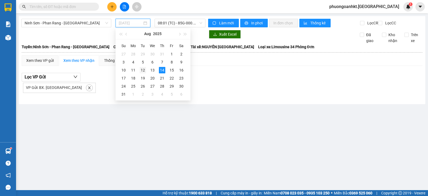
click at [142, 70] on div "12" at bounding box center [143, 70] width 6 height 6
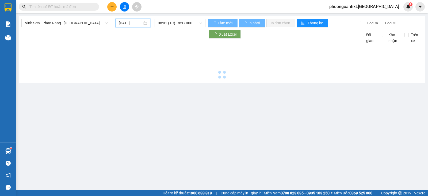
type input "[DATE]"
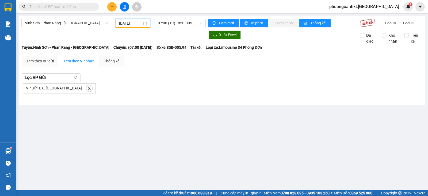
click at [177, 24] on span "07:00 (TC) - 85B-005.94" at bounding box center [180, 23] width 44 height 8
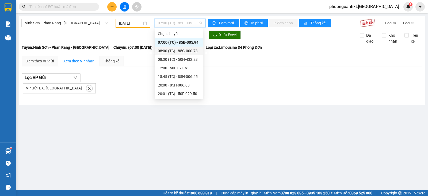
click at [175, 50] on div "08:00 (TC) - 85G-000.73" at bounding box center [179, 51] width 42 height 6
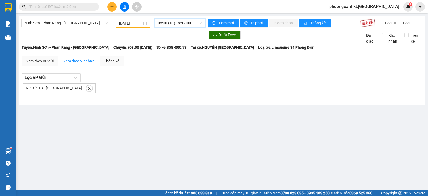
click at [176, 25] on span "08:00 (TC) - 85G-000.73" at bounding box center [180, 23] width 44 height 8
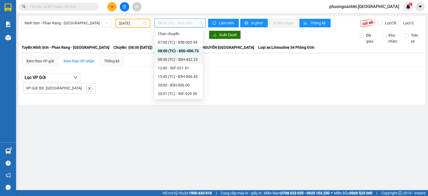
click at [174, 58] on div "08:30 (TC) - 50H-432.23" at bounding box center [179, 59] width 42 height 6
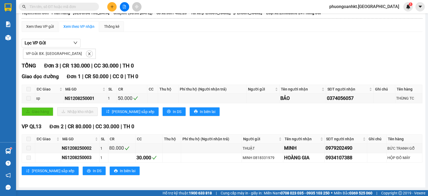
scroll to position [4, 0]
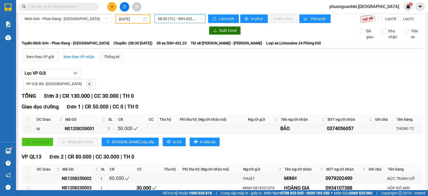
click at [197, 18] on span "08:30 (TC) - 50H-432.23" at bounding box center [180, 19] width 44 height 8
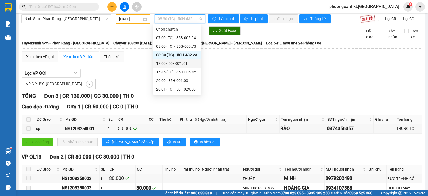
scroll to position [33, 0]
click at [185, 64] on div "20:30 (TC) - 50F-029.60" at bounding box center [177, 65] width 42 height 6
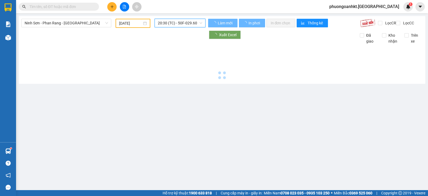
scroll to position [0, 0]
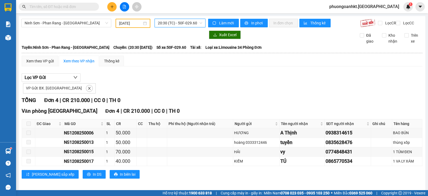
click at [193, 22] on span "20:30 (TC) - 50F-029.60" at bounding box center [180, 23] width 44 height 8
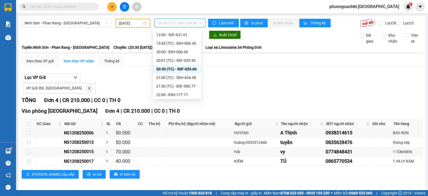
scroll to position [51, 0]
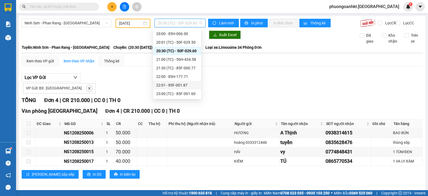
click at [186, 82] on div "22:01 - 85F-001.87" at bounding box center [177, 85] width 42 height 6
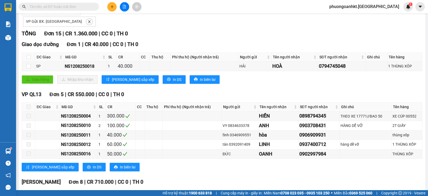
scroll to position [100, 0]
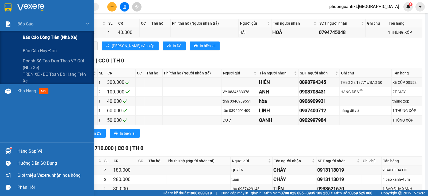
drag, startPoint x: 52, startPoint y: 39, endPoint x: 28, endPoint y: 42, distance: 24.0
click at [28, 42] on div "Báo cáo dòng tiền (nhà xe)" at bounding box center [56, 37] width 67 height 13
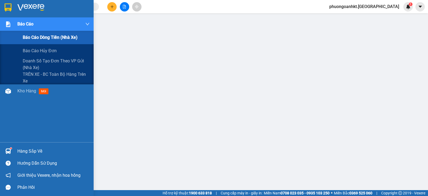
scroll to position [70, 0]
click at [59, 63] on span "Doanh số tạo đơn theo VP gửi (nhà xe)" at bounding box center [56, 64] width 67 height 13
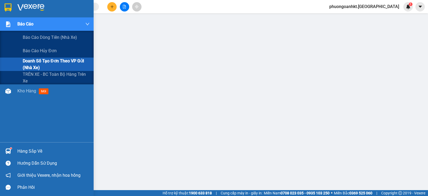
scroll to position [70, 0]
click at [55, 63] on span "Doanh số tạo đơn theo VP gửi (nhà xe)" at bounding box center [56, 64] width 67 height 13
click at [56, 63] on span "Doanh số tạo đơn theo VP gửi (nhà xe)" at bounding box center [56, 64] width 67 height 13
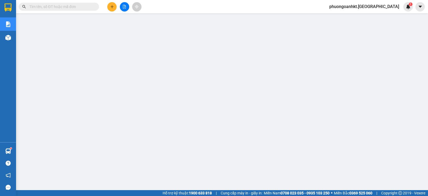
scroll to position [0, 0]
click at [126, 3] on button at bounding box center [124, 6] width 9 height 9
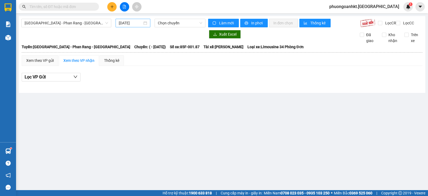
click at [132, 20] on input "[DATE]" at bounding box center [131, 23] width 24 height 6
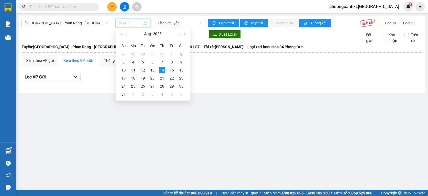
click at [144, 70] on div "12" at bounding box center [143, 70] width 6 height 6
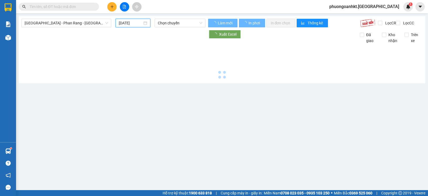
type input "[DATE]"
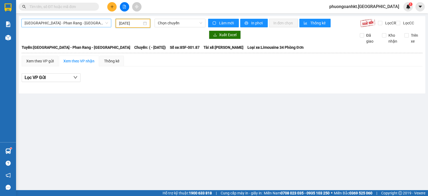
click at [81, 23] on span "[GEOGRAPHIC_DATA] - Phan Rang - [GEOGRAPHIC_DATA]" at bounding box center [66, 23] width 83 height 8
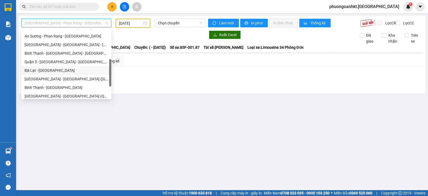
scroll to position [146, 0]
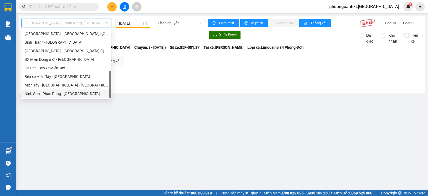
click at [75, 93] on div "Ninh Sơn - Phan Rang - [GEOGRAPHIC_DATA]" at bounding box center [66, 94] width 83 height 6
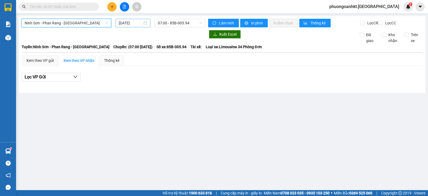
click at [130, 23] on input "[DATE]" at bounding box center [131, 23] width 24 height 6
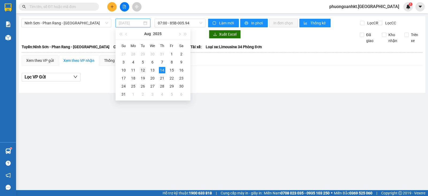
click at [142, 71] on div "12" at bounding box center [143, 70] width 6 height 6
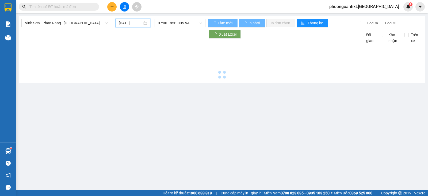
type input "[DATE]"
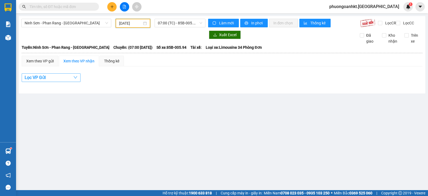
click at [49, 81] on button "Lọc VP Gửi" at bounding box center [51, 77] width 59 height 9
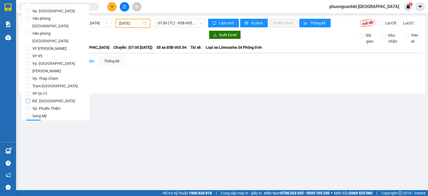
click at [46, 97] on span "BX. [GEOGRAPHIC_DATA]" at bounding box center [53, 100] width 47 height 7
click at [30, 99] on input "BX. [GEOGRAPHIC_DATA]" at bounding box center [28, 101] width 4 height 4
checkbox input "true"
click at [36, 120] on button "Lọc" at bounding box center [33, 124] width 15 height 9
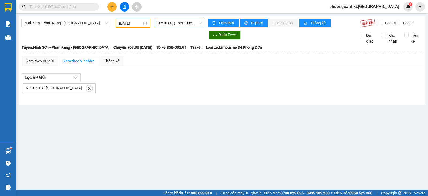
click at [191, 23] on span "07:00 (TC) - 85B-005.94" at bounding box center [180, 23] width 44 height 8
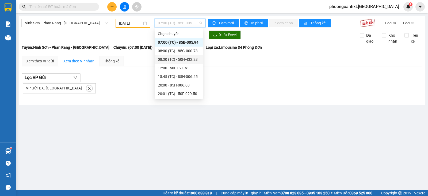
click at [185, 58] on div "08:30 (TC) - 50H-432.23" at bounding box center [179, 59] width 42 height 6
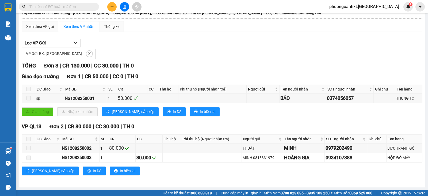
scroll to position [4, 0]
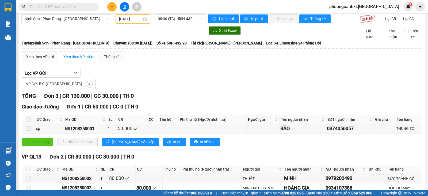
click at [143, 74] on div "Lọc VP Gửi VP Gửi: BX. [GEOGRAPHIC_DATA]" at bounding box center [222, 79] width 401 height 20
click at [160, 18] on span "08:30 (TC) - 50H-432.23" at bounding box center [180, 19] width 44 height 8
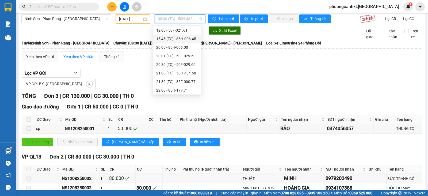
scroll to position [51, 0]
click at [172, 64] on div "21:30 (TC) - 85F-000.77" at bounding box center [177, 64] width 42 height 6
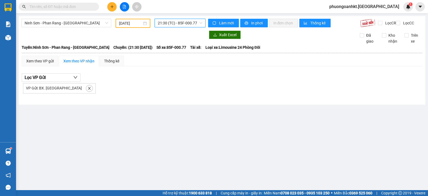
click at [127, 23] on input "[DATE]" at bounding box center [130, 23] width 23 height 6
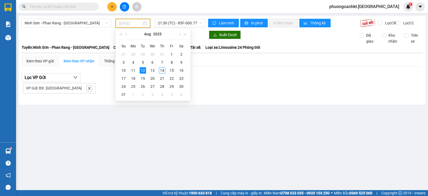
click at [140, 71] on div "12" at bounding box center [143, 70] width 6 height 6
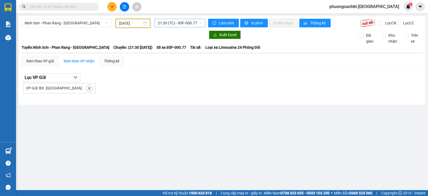
click at [172, 21] on span "21:30 (TC) - 85F-000.77" at bounding box center [180, 23] width 44 height 8
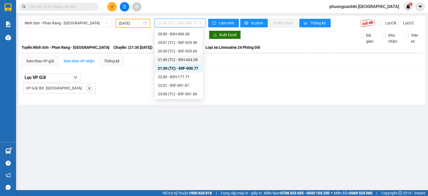
click at [171, 58] on div "21:00 (TC) - 50H-434.58" at bounding box center [179, 60] width 42 height 6
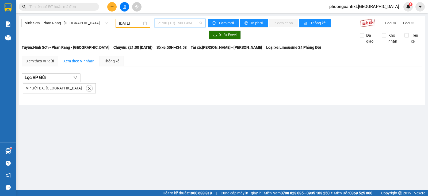
click at [174, 23] on span "21:00 (TC) - 50H-434.58" at bounding box center [180, 23] width 44 height 8
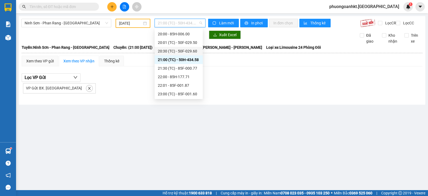
click at [174, 49] on div "20:30 (TC) - 50F-029.60" at bounding box center [179, 51] width 42 height 6
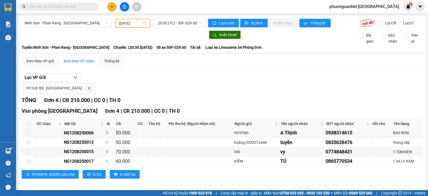
click at [201, 93] on div "VP Gửi: BX. [GEOGRAPHIC_DATA]" at bounding box center [222, 88] width 401 height 12
click at [180, 26] on span "20:30 (TC) - 50F-029.60" at bounding box center [180, 23] width 44 height 8
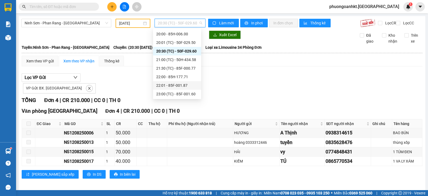
click at [185, 83] on div "22:01 - 85F-001.87" at bounding box center [177, 85] width 42 height 6
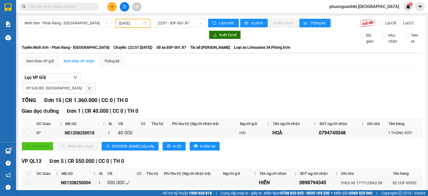
click at [161, 92] on div "VP Gửi: BX. [GEOGRAPHIC_DATA]" at bounding box center [222, 88] width 401 height 12
click at [225, 38] on span "Xuất Excel" at bounding box center [227, 35] width 17 height 6
click at [216, 39] on button "Xuất Excel" at bounding box center [225, 35] width 32 height 9
click at [216, 38] on button "Xuất Excel" at bounding box center [225, 35] width 32 height 9
click at [193, 81] on div "Lọc VP Gửi VP Gửi: BX. [GEOGRAPHIC_DATA]" at bounding box center [222, 83] width 401 height 20
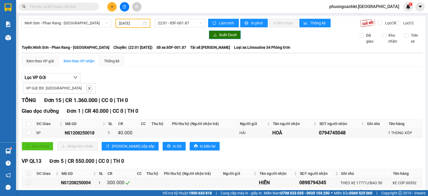
click at [224, 38] on span "Xuất Excel" at bounding box center [227, 35] width 17 height 6
click at [198, 22] on span "22:01 - 85F-001.87" at bounding box center [180, 23] width 44 height 8
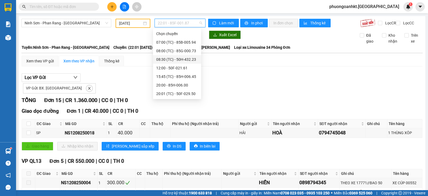
click at [183, 61] on div "08:30 (TC) - 50H-432.23" at bounding box center [177, 59] width 42 height 6
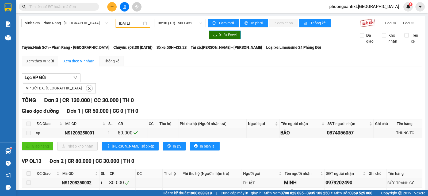
click at [216, 39] on button "Xuất Excel" at bounding box center [225, 35] width 32 height 9
click at [178, 22] on span "08:30 (TC) - 50H-432.23" at bounding box center [180, 23] width 44 height 8
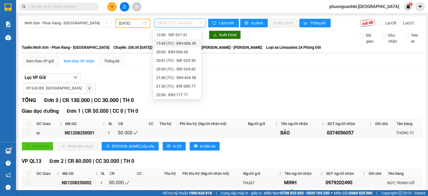
scroll to position [51, 0]
click at [166, 66] on div "21:30 (TC) - 85F-000.77" at bounding box center [177, 68] width 42 height 6
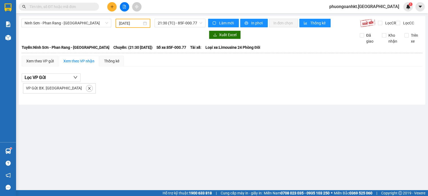
click at [235, 43] on div "Xuất Excel Đã giao Kho nhận Trên xe" at bounding box center [221, 38] width 401 height 14
click at [195, 112] on main "Ninh Sơn - Phan Rang - Miền Tây [DATE] 21:30 (TC) - 85F-000.77 Làm mới In phơi …" at bounding box center [214, 95] width 428 height 190
click at [199, 22] on span "21:30 (TC) - 85F-000.77" at bounding box center [180, 23] width 44 height 8
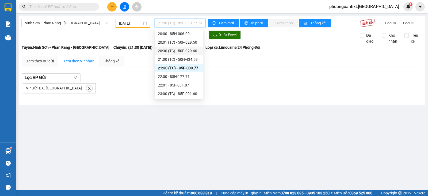
click at [178, 49] on div "20:30 (TC) - 50F-029.60" at bounding box center [179, 51] width 42 height 6
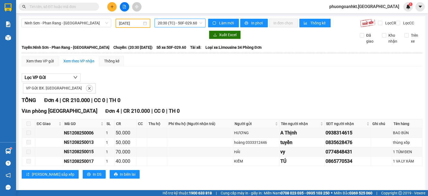
scroll to position [7, 0]
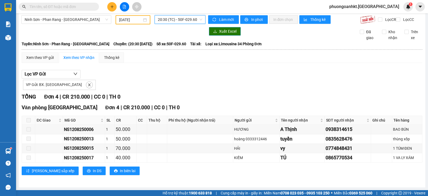
click at [229, 29] on span "Xuất Excel" at bounding box center [227, 31] width 17 height 6
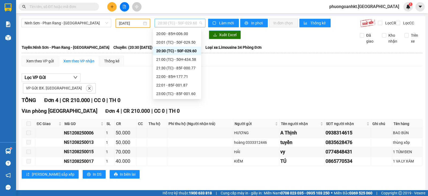
click at [177, 26] on span "20:30 (TC) - 50F-029.60" at bounding box center [180, 23] width 44 height 8
click at [176, 60] on div "08:30 (TC) - 50H-432.23" at bounding box center [177, 59] width 42 height 6
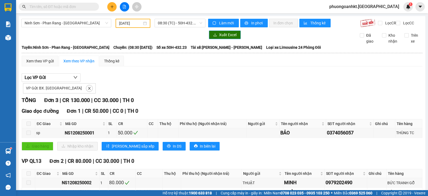
click at [227, 38] on span "Xuất Excel" at bounding box center [227, 35] width 17 height 6
click at [228, 37] on span "Xuất Excel" at bounding box center [227, 35] width 17 height 6
click at [170, 21] on span "08:30 (TC) - 50H-432.23" at bounding box center [180, 23] width 44 height 8
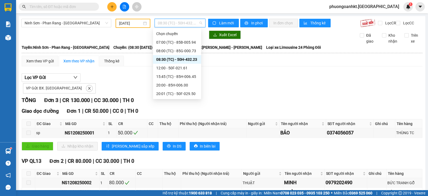
click at [176, 59] on div "08:30 (TC) - 50H-432.23" at bounding box center [177, 59] width 42 height 6
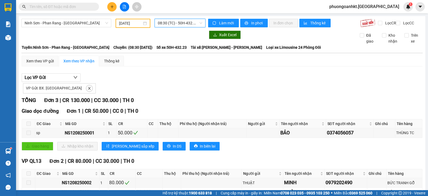
click at [221, 100] on div "TỔNG Đơn 3 | CR 130.000 | CC 30.000 | TH 0" at bounding box center [222, 100] width 401 height 8
click at [240, 93] on div "VP Gửi: BX. [GEOGRAPHIC_DATA]" at bounding box center [222, 88] width 401 height 12
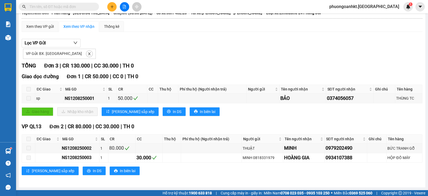
scroll to position [4, 0]
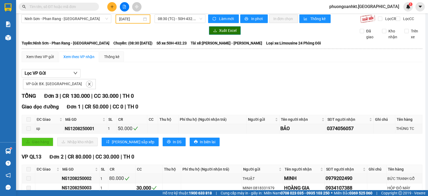
click at [214, 32] on icon "download" at bounding box center [215, 31] width 4 height 4
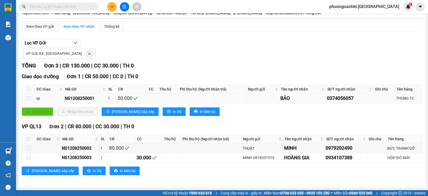
click at [75, 96] on div "NS1208250001" at bounding box center [85, 98] width 41 height 7
drag, startPoint x: 95, startPoint y: 98, endPoint x: 52, endPoint y: 97, distance: 43.1
click at [52, 97] on tr "sp NS1208250001 1 50.000 BẢO 0374056057 THÙNG TC" at bounding box center [222, 98] width 401 height 9
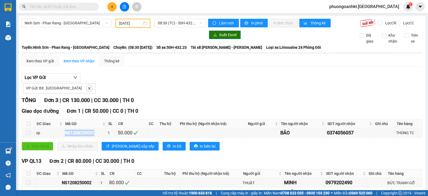
click at [221, 37] on span "Xuất Excel" at bounding box center [227, 35] width 17 height 6
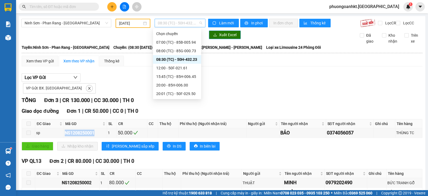
click at [161, 22] on span "08:30 (TC) - 50H-432.23" at bounding box center [180, 23] width 44 height 8
click at [175, 84] on div "22:01 - 85F-001.87" at bounding box center [177, 85] width 42 height 6
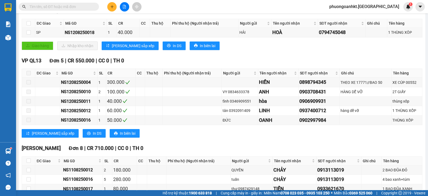
scroll to position [167, 0]
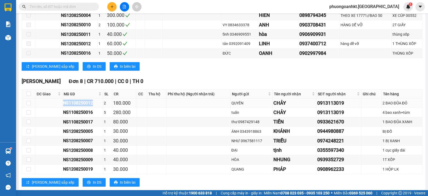
drag, startPoint x: 92, startPoint y: 105, endPoint x: 64, endPoint y: 102, distance: 28.5
click at [64, 102] on td "NS1108250012" at bounding box center [82, 102] width 41 height 9
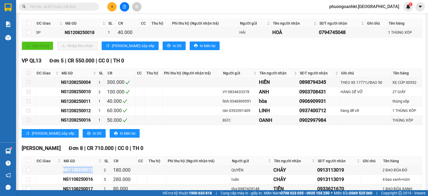
scroll to position [0, 0]
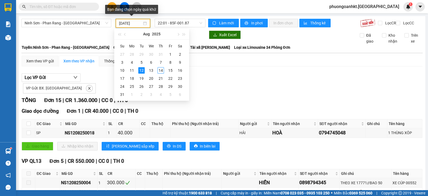
click at [140, 22] on input "[DATE]" at bounding box center [130, 23] width 23 height 6
click at [133, 70] on div "11" at bounding box center [132, 70] width 6 height 6
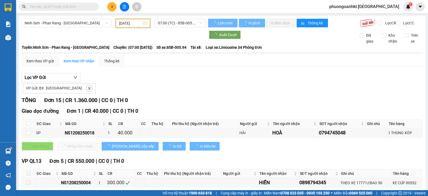
click at [135, 19] on div "[DATE]" at bounding box center [133, 23] width 35 height 9
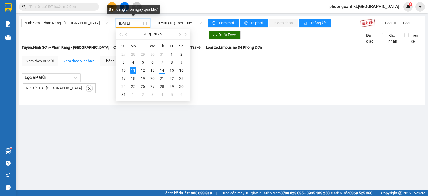
type input "[DATE]"
drag, startPoint x: 254, startPoint y: 105, endPoint x: 241, endPoint y: 97, distance: 15.1
click at [253, 105] on div "Ninh Sơn - [GEOGRAPHIC_DATA] - Miền Tây [DATE] 07:00 (TC) - 85B-005.94 Làm mới …" at bounding box center [222, 60] width 407 height 89
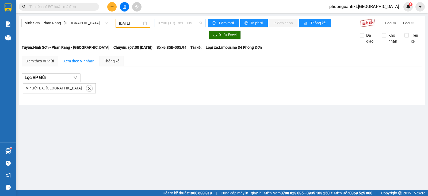
click at [187, 23] on span "07:00 (TC) - 85B-005.94" at bounding box center [180, 23] width 44 height 8
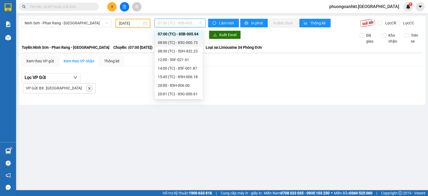
click at [185, 40] on div "08:00 (TC) - 85G-000.73" at bounding box center [179, 43] width 42 height 6
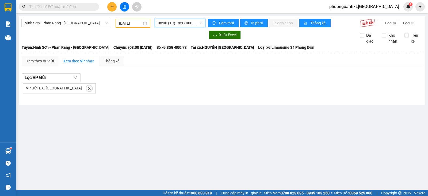
click at [174, 22] on span "08:00 (TC) - 85G-000.73" at bounding box center [180, 23] width 44 height 8
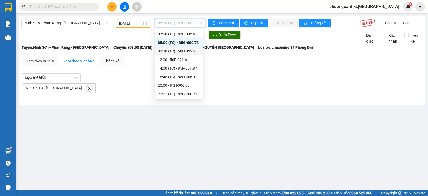
click at [176, 49] on div "08:30 (TC) - 50H-432.23" at bounding box center [179, 51] width 42 height 6
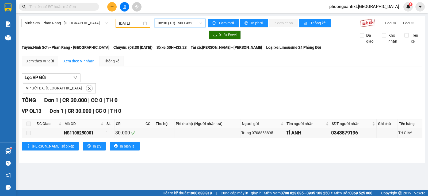
click at [196, 25] on span "08:30 (TC) - 50H-432.23" at bounding box center [180, 23] width 44 height 8
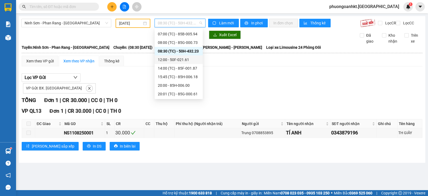
click at [178, 58] on div "12:00 - 50F-021.61" at bounding box center [179, 60] width 42 height 6
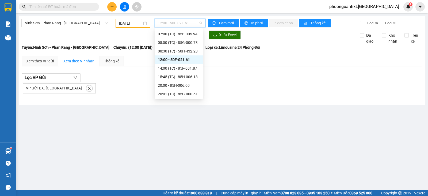
click at [189, 22] on span "12:00 - 50F-021.61" at bounding box center [180, 23] width 44 height 8
click at [185, 52] on div "08:30 (TC) - 50H-432.23" at bounding box center [179, 51] width 42 height 6
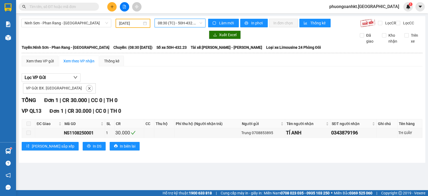
click at [183, 20] on span "08:30 (TC) - 50H-432.23" at bounding box center [180, 23] width 44 height 8
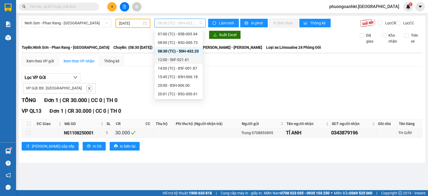
click at [171, 58] on div "12:00 - 50F-021.61" at bounding box center [179, 60] width 42 height 6
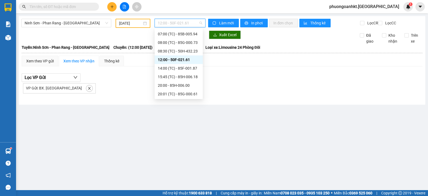
click at [180, 22] on span "12:00 - 50F-021.61" at bounding box center [180, 23] width 44 height 8
click at [182, 68] on div "14:00 (TC) - 85F-001.87" at bounding box center [179, 68] width 42 height 6
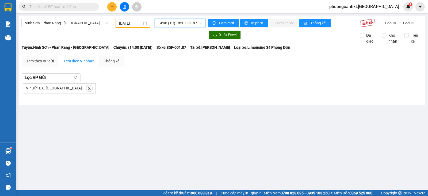
click at [176, 22] on span "14:00 (TC) - 85F-001.87" at bounding box center [180, 23] width 44 height 8
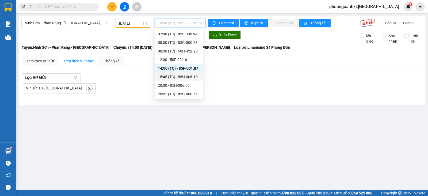
click at [179, 75] on div "15:45 (TC) - 85H-006.18" at bounding box center [179, 77] width 42 height 6
click at [180, 20] on span "15:45 (TC) - 85H-006.18" at bounding box center [180, 23] width 44 height 8
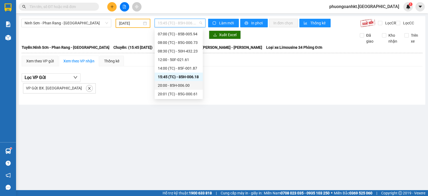
click at [182, 85] on div "20:00 - 85H-006.00" at bounding box center [179, 85] width 42 height 6
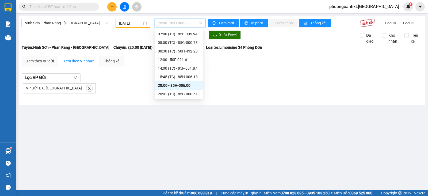
click at [184, 25] on span "20:00 - 85H-006.00" at bounding box center [180, 23] width 44 height 8
click at [187, 92] on div "20:01 (TC) - 85G-000.61" at bounding box center [179, 94] width 42 height 6
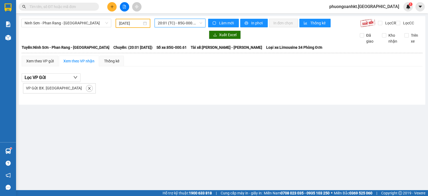
click at [189, 24] on span "20:01 (TC) - 85G-000.61" at bounding box center [180, 23] width 44 height 8
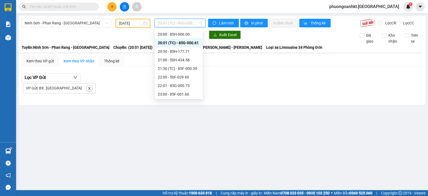
scroll to position [60, 0]
click at [176, 48] on div "20:30 - 85H-177.71" at bounding box center [179, 51] width 42 height 6
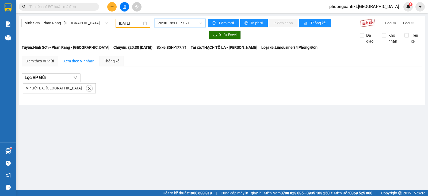
click at [186, 23] on span "20:30 - 85H-177.71" at bounding box center [180, 23] width 44 height 8
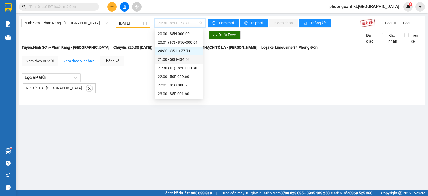
click at [189, 61] on div "21:00 - 50H-434.58" at bounding box center [179, 59] width 42 height 6
click at [185, 22] on span "21:00 - 50H-434.58" at bounding box center [180, 23] width 44 height 8
click at [184, 67] on div "21:30 (TC) - 85F-000.30" at bounding box center [179, 68] width 42 height 6
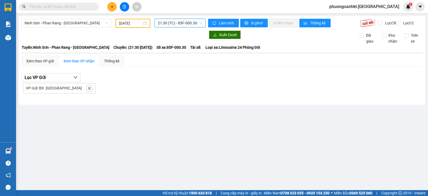
click at [185, 21] on span "21:30 (TC) - 85F-000.30" at bounding box center [180, 23] width 44 height 8
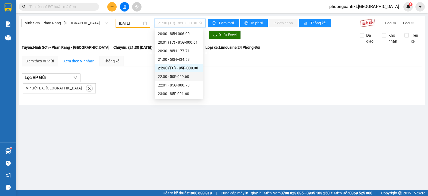
click at [183, 74] on div "22:00 - 50F-029.60" at bounding box center [179, 77] width 42 height 6
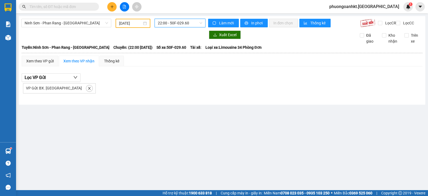
click at [180, 24] on span "22:00 - 50F-029.60" at bounding box center [180, 23] width 44 height 8
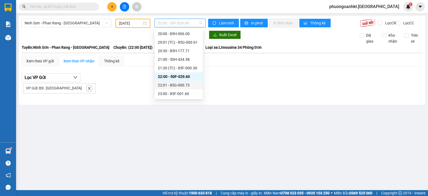
click at [183, 85] on div "22:01 - 85G-000.73" at bounding box center [179, 85] width 42 height 6
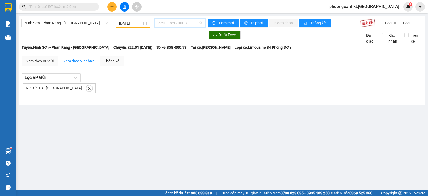
click at [183, 26] on span "22:01 - 85G-000.73" at bounding box center [180, 23] width 44 height 8
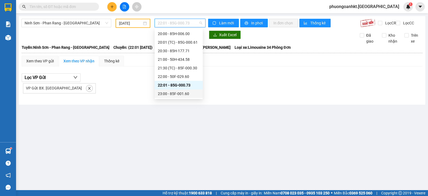
click at [182, 93] on div "23:00 - 85F-001.60" at bounding box center [179, 94] width 42 height 6
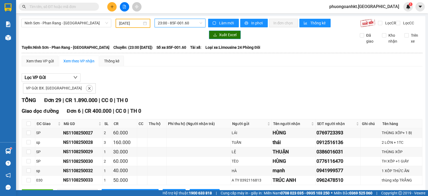
click at [213, 37] on icon "download" at bounding box center [215, 35] width 4 height 4
click at [171, 81] on div "Lọc VP Gửi VP Gửi: BX. [GEOGRAPHIC_DATA]" at bounding box center [222, 83] width 401 height 20
